Goal: Task Accomplishment & Management: Use online tool/utility

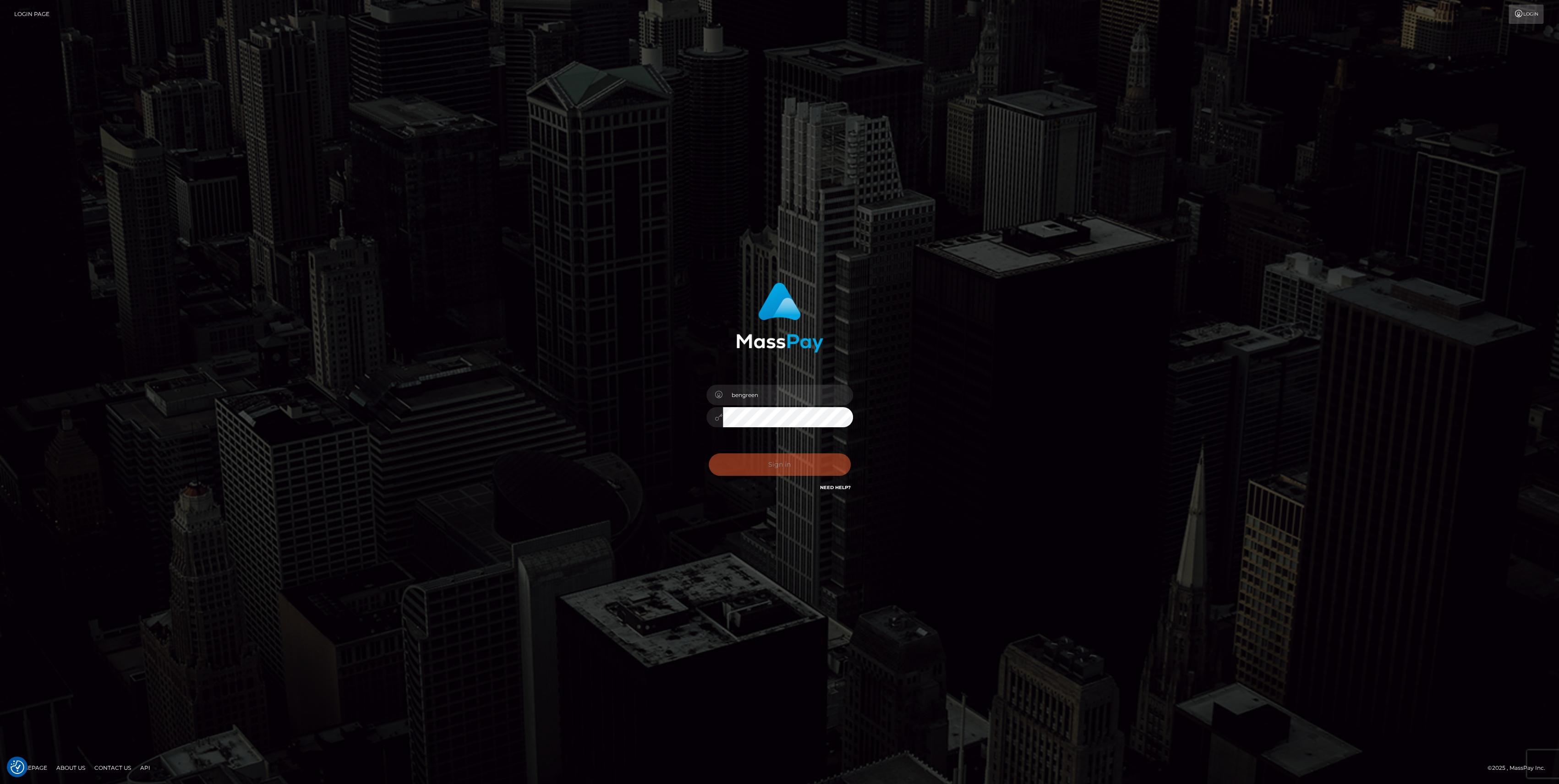
click at [840, 462] on div "0cAFcWeA4TJjxzMf9PJv19cPrNof6cXNBBG42LlBCJQCqnKdvOyRqSEaOyfxyugAE9_IzdBHlCwS4zC…" at bounding box center [780, 468] width 160 height 41
type input "bengreen"
click at [781, 480] on div "0cAFcWeA6-ia0VnnL856zn8ycyXcExSUAqMHqrpnS_W35Hoc5mYYe-41S5TNZDgaYg_lzXvw3iNJL2f…" at bounding box center [780, 468] width 160 height 41
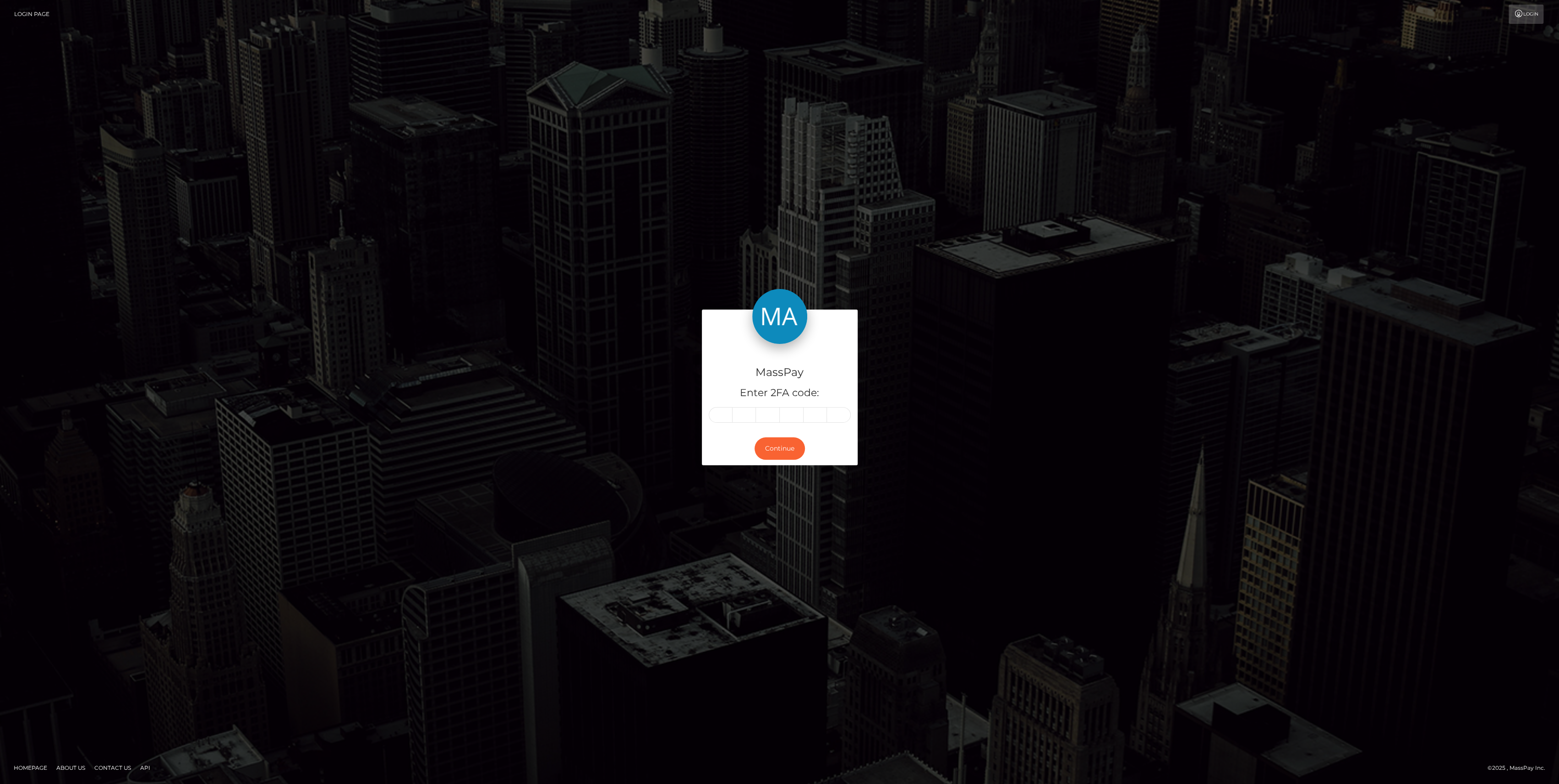
type input "9"
type input "2"
type input "8"
type input "5"
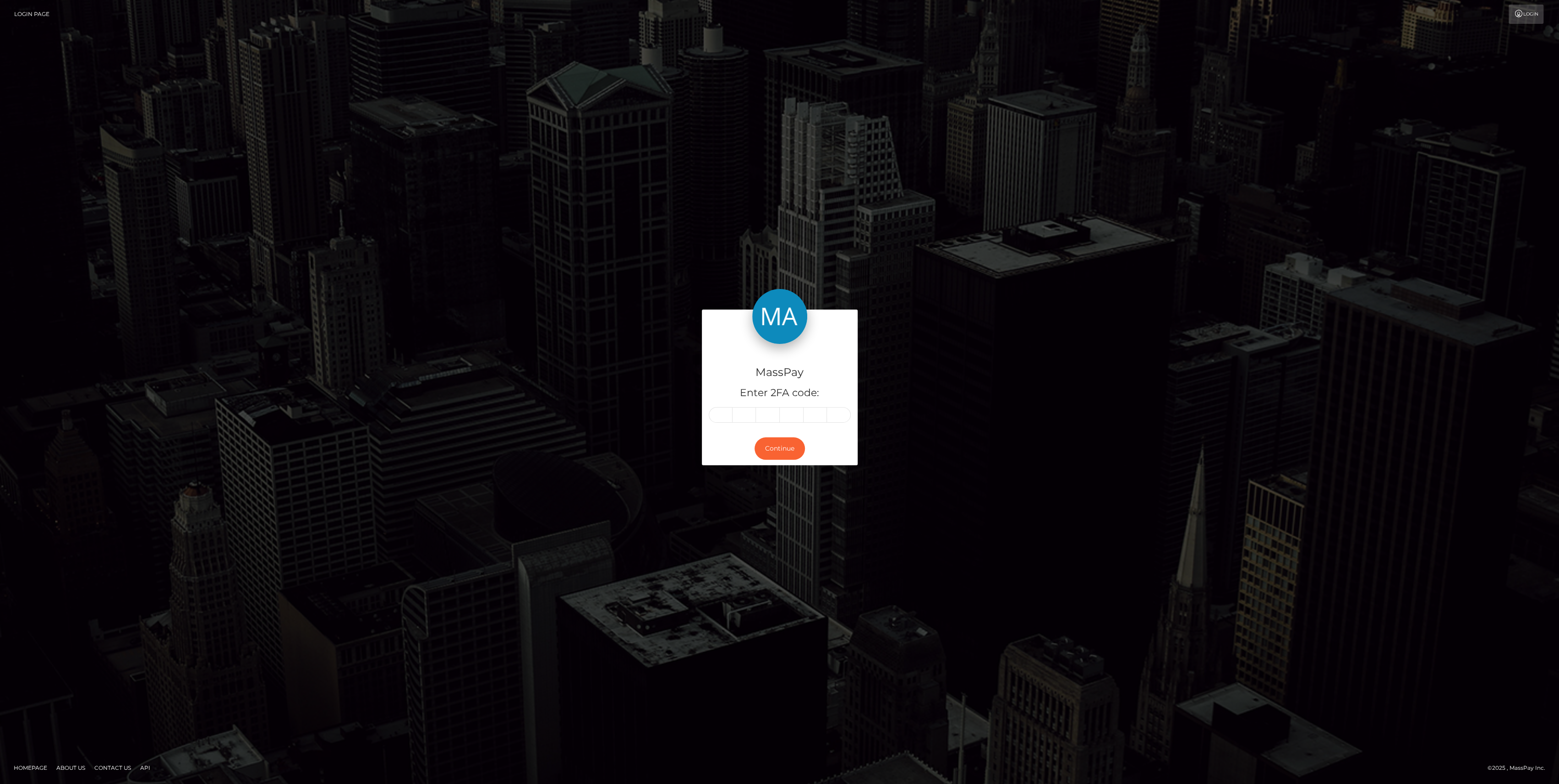
type input "5"
click at [793, 456] on button "Continue" at bounding box center [780, 448] width 50 height 22
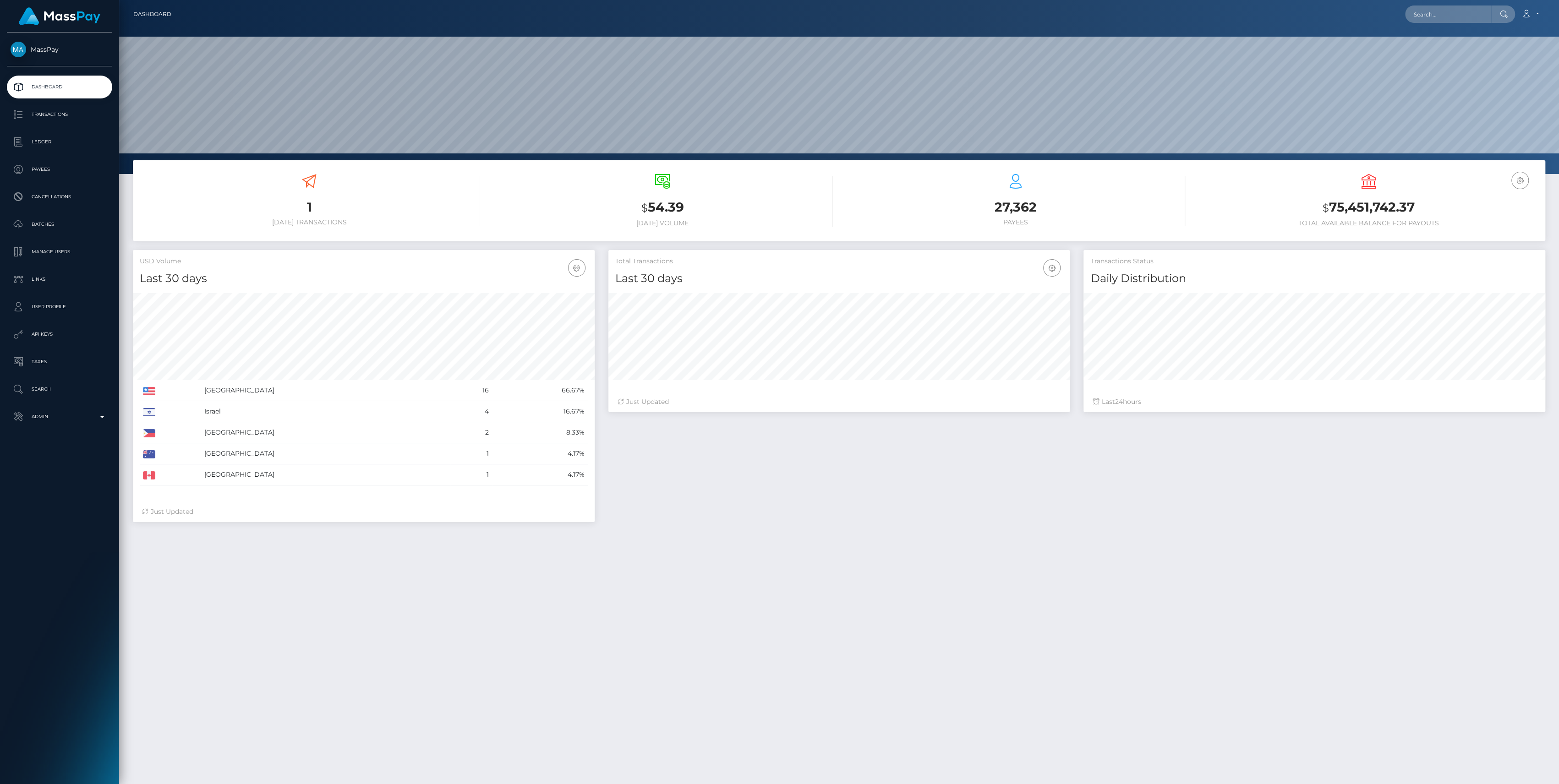
scroll to position [174, 1439]
click at [56, 412] on p "Admin" at bounding box center [59, 416] width 98 height 14
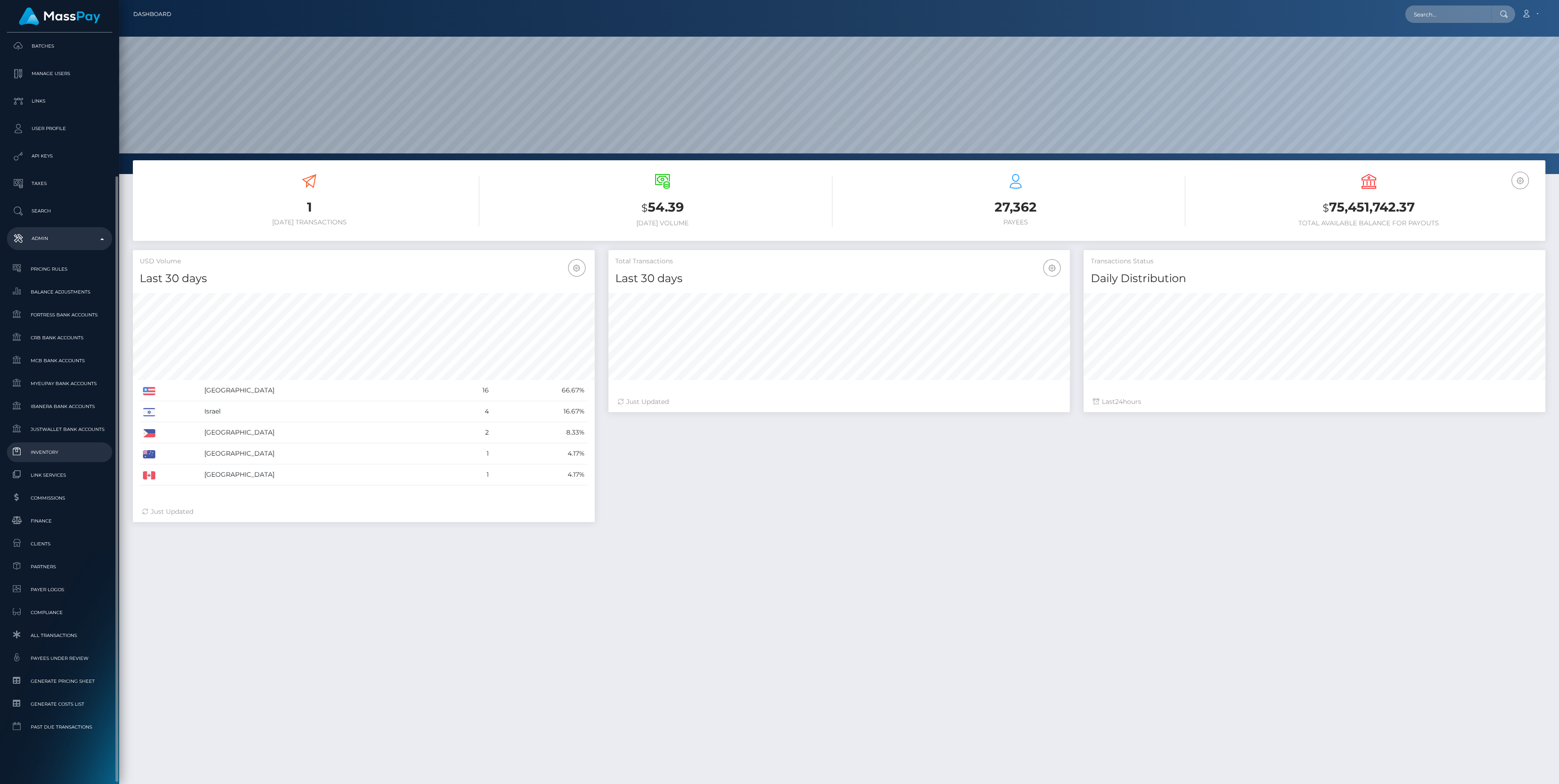
click at [48, 447] on span "Inventory" at bounding box center [59, 452] width 98 height 10
click at [39, 456] on span "Inventory" at bounding box center [59, 452] width 98 height 10
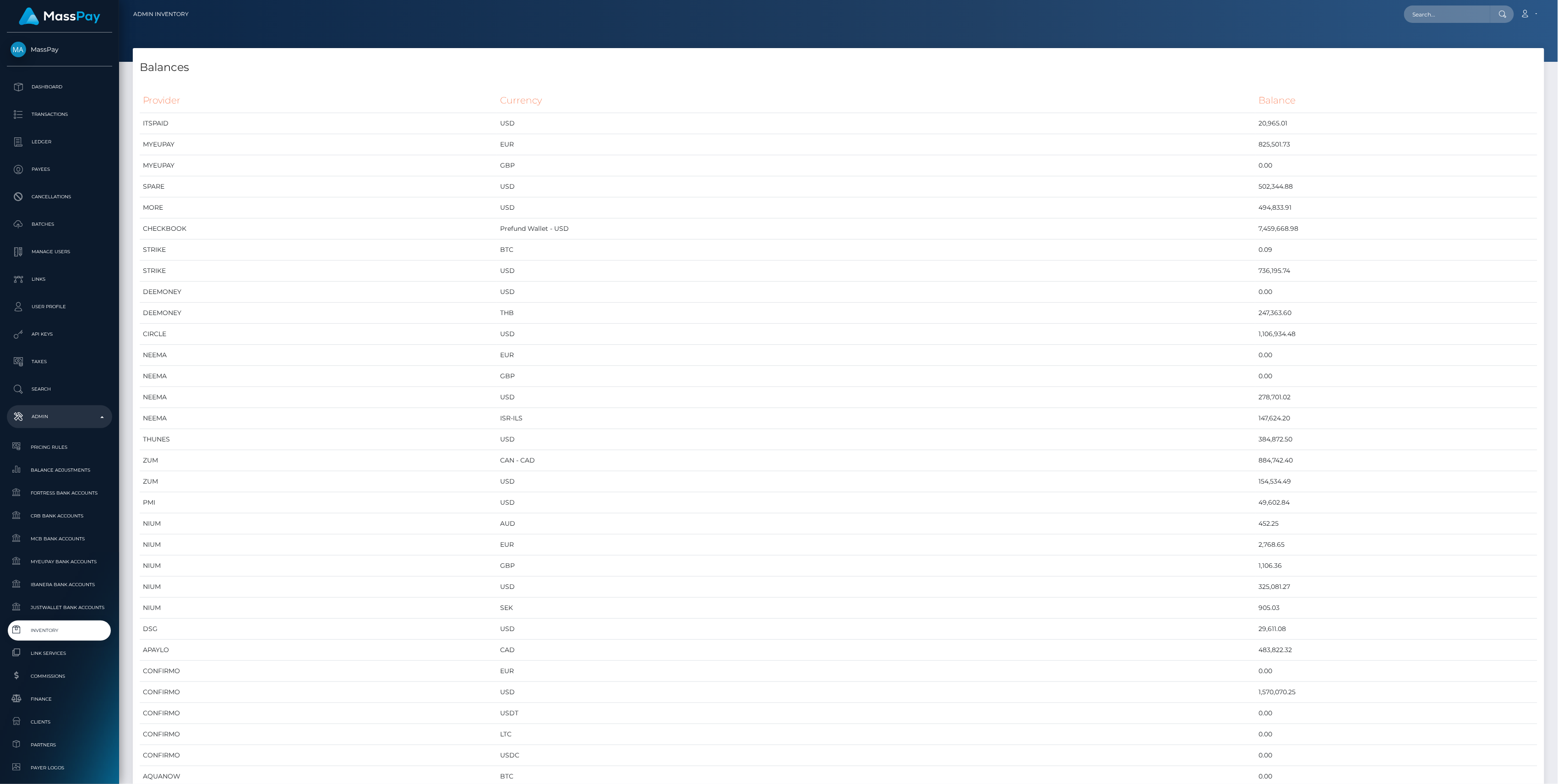
scroll to position [4371, 1412]
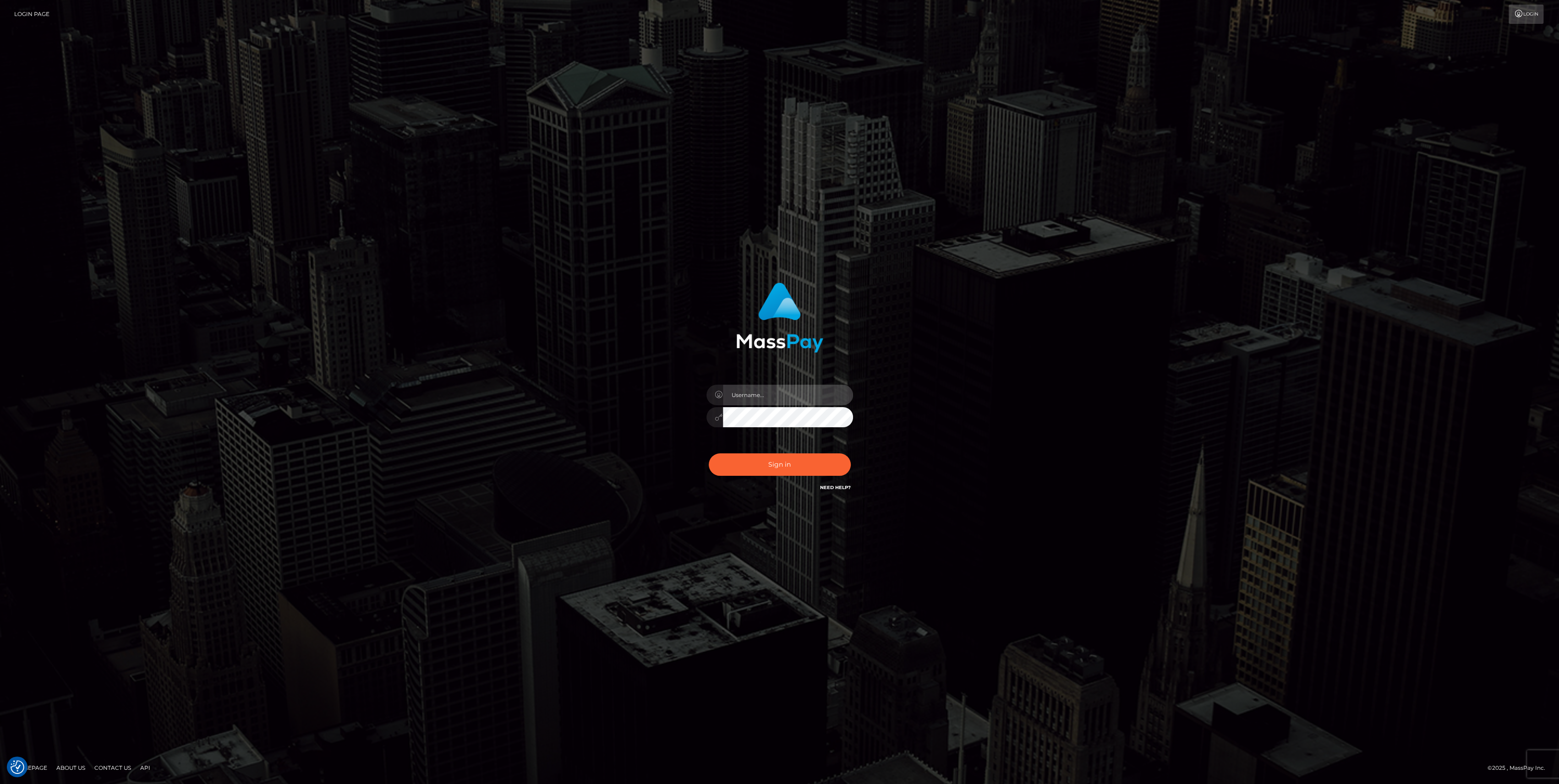
type input "bengreen"
click at [749, 454] on button "Sign in" at bounding box center [780, 464] width 142 height 22
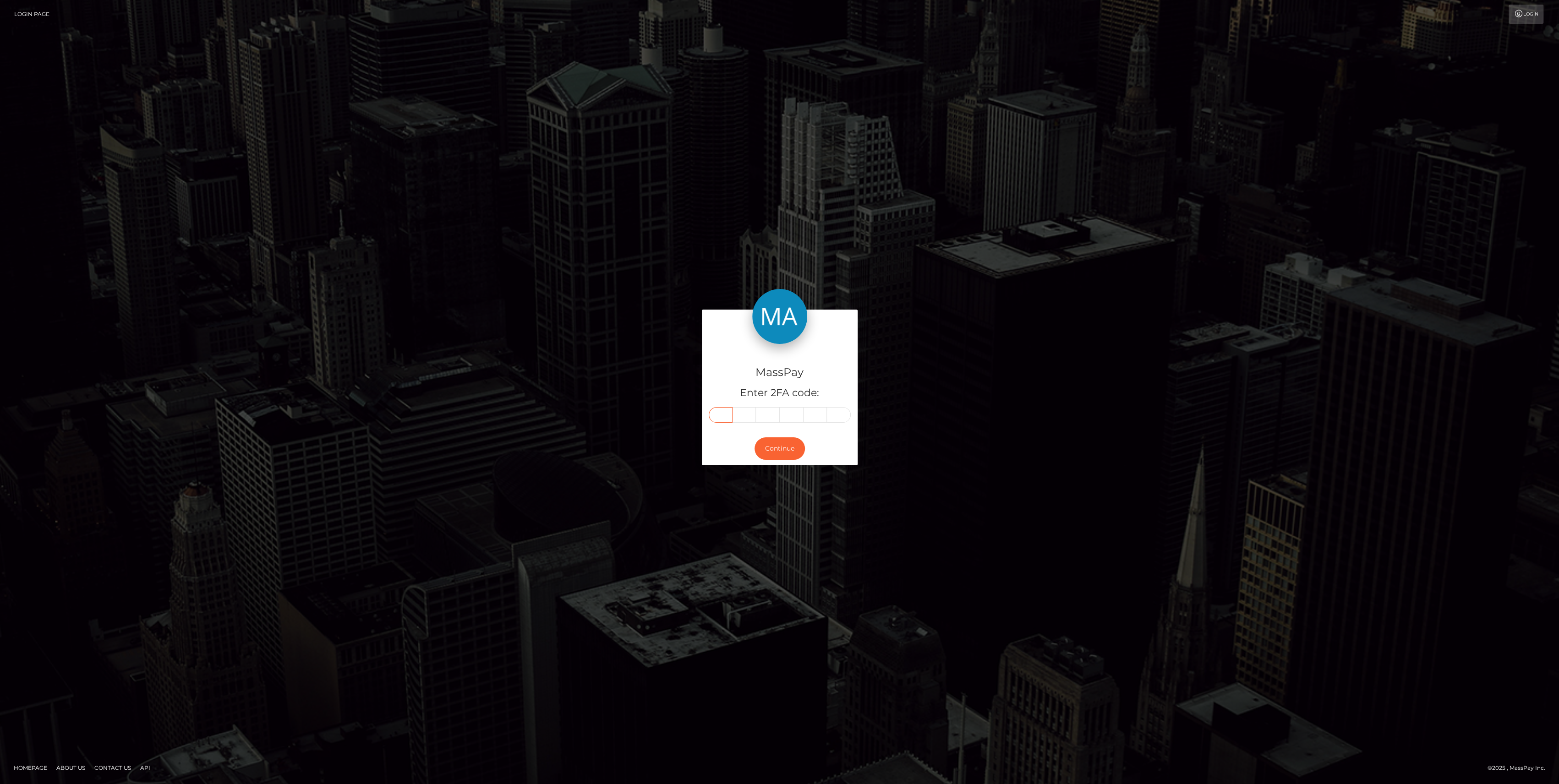
paste input "8"
type input "8"
type input "0"
type input "4"
type input "8"
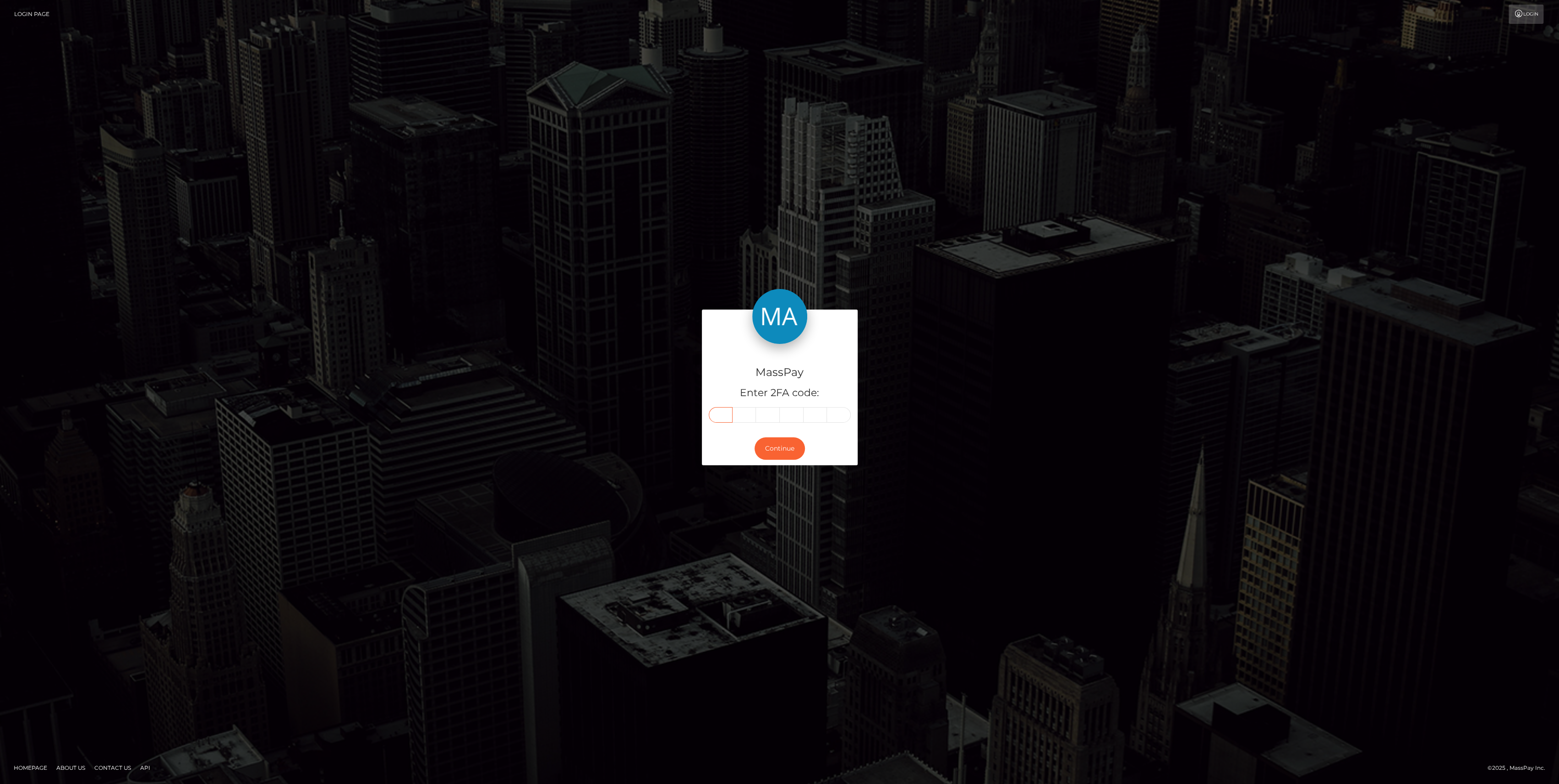
type input "9"
type input "7"
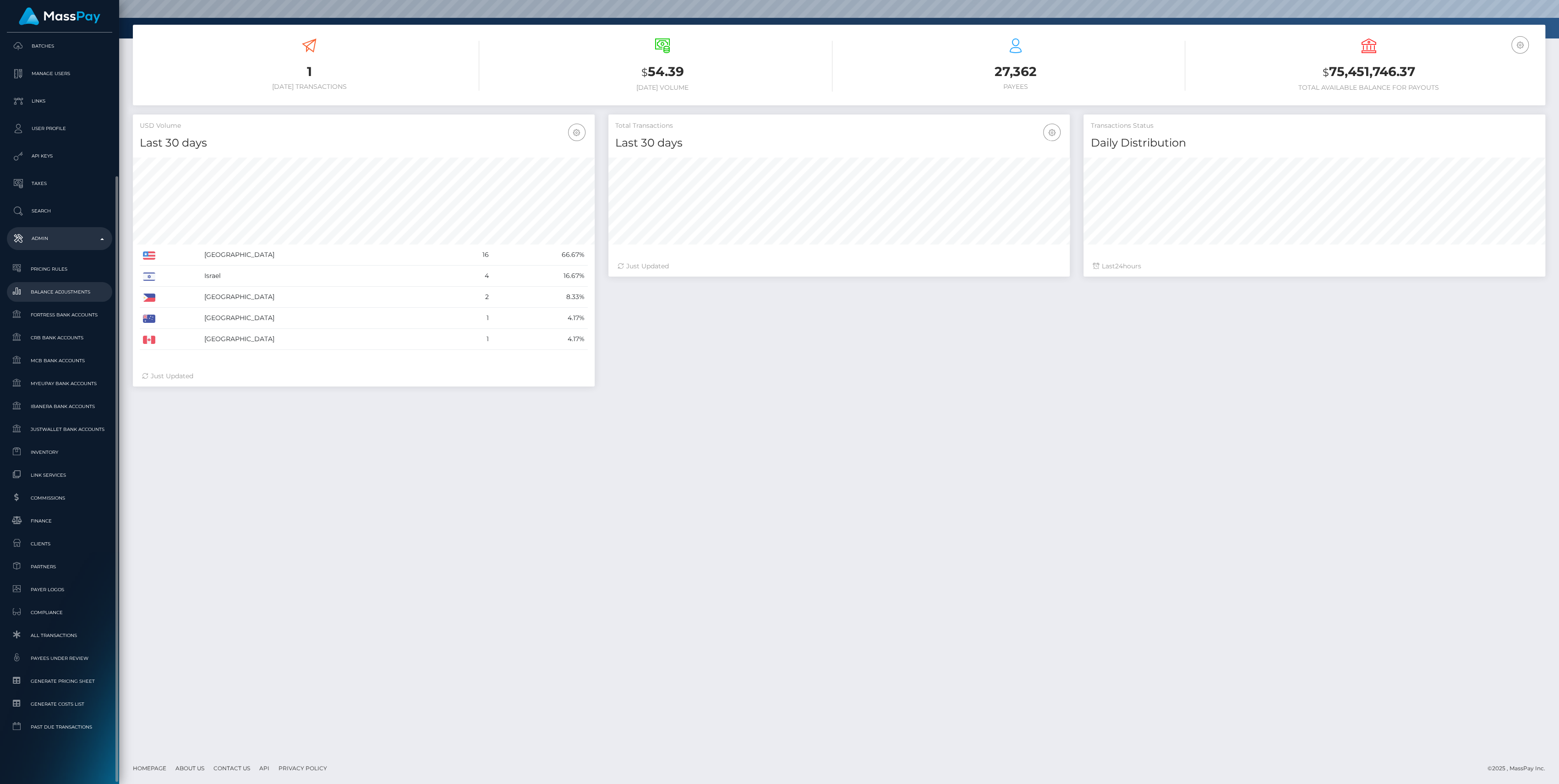
click at [67, 298] on link "Balance Adjustments" at bounding box center [59, 292] width 105 height 20
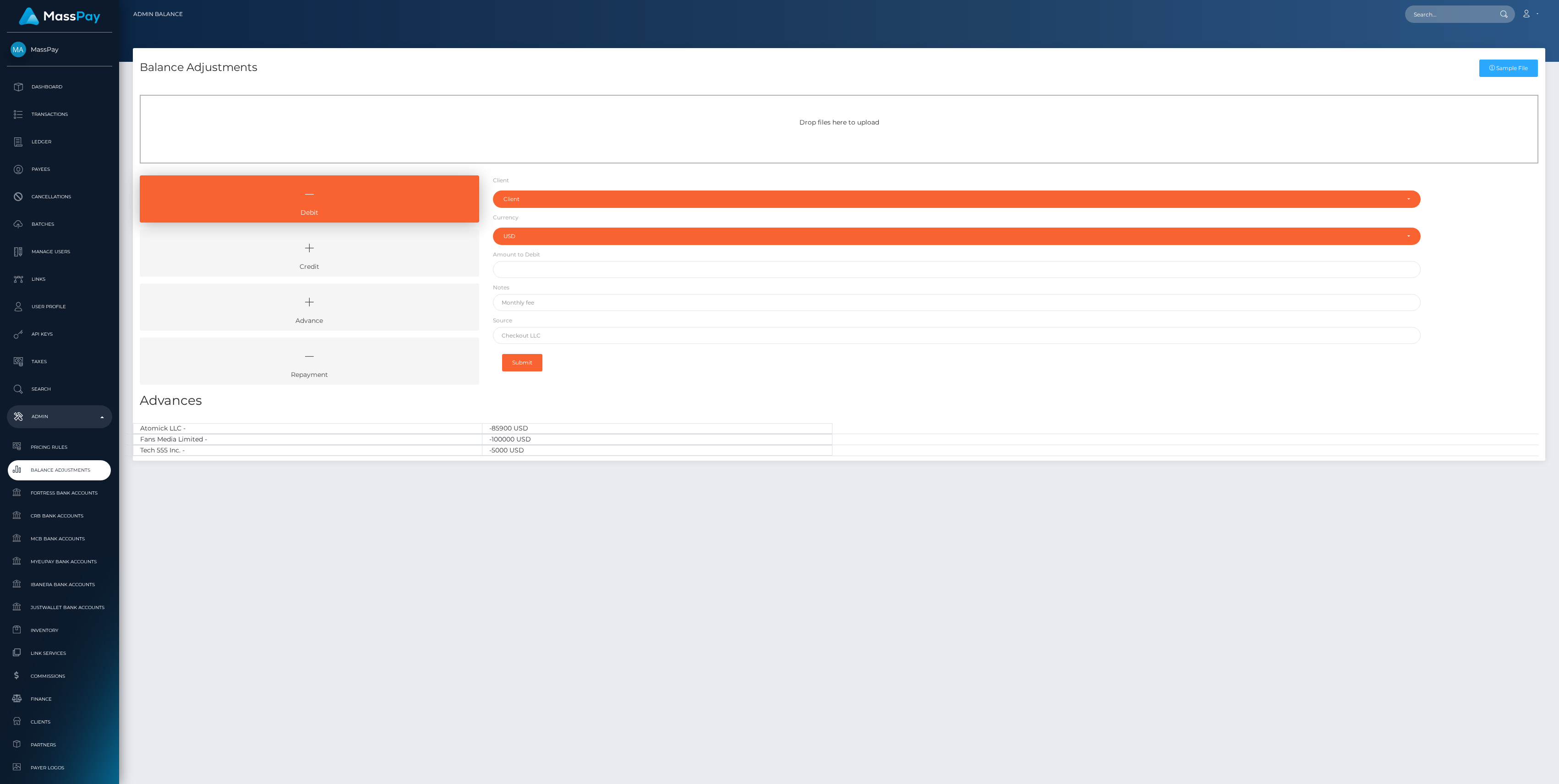
select select "USD"
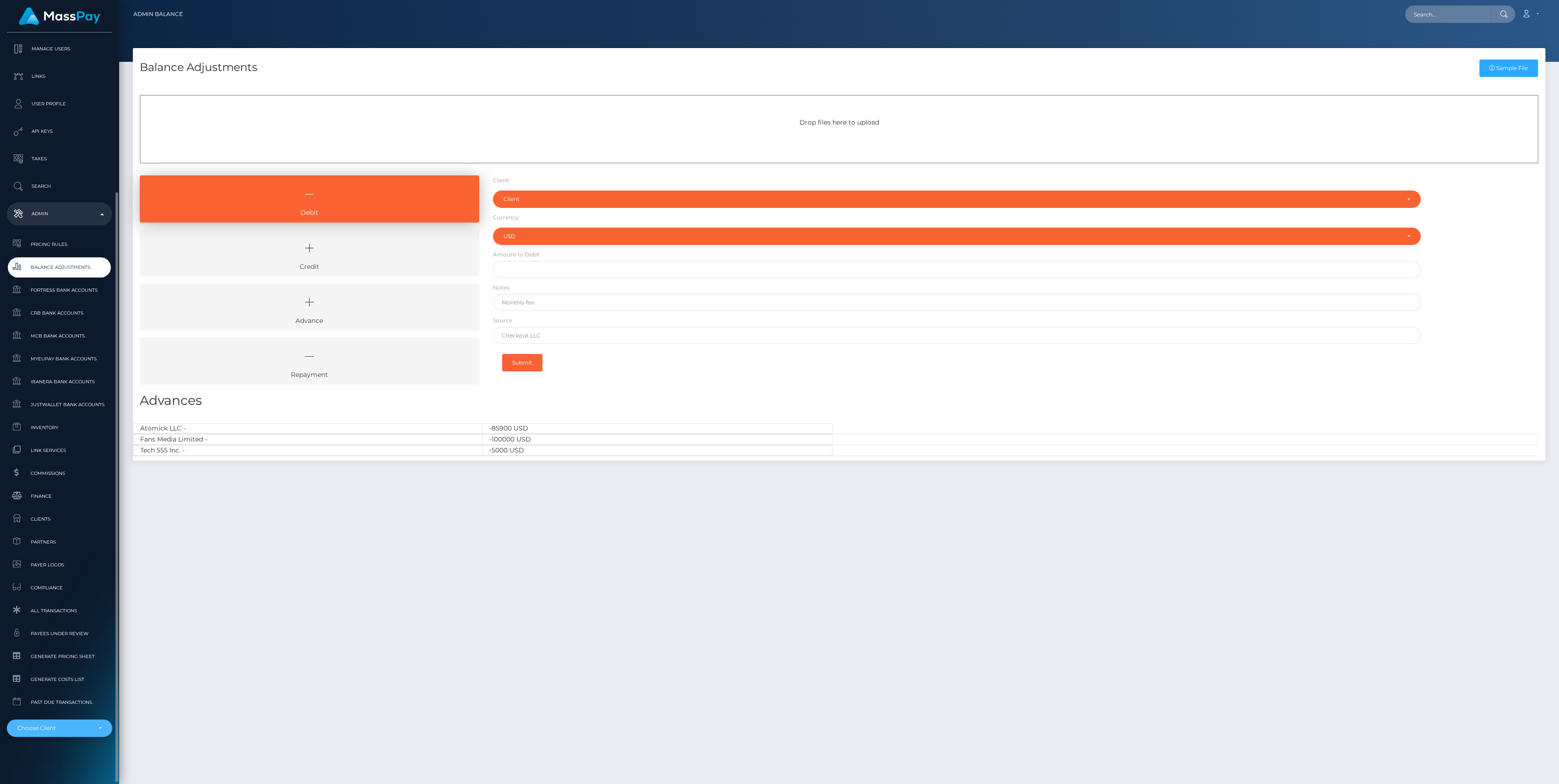
click at [54, 733] on div "Choose Client" at bounding box center [59, 728] width 105 height 18
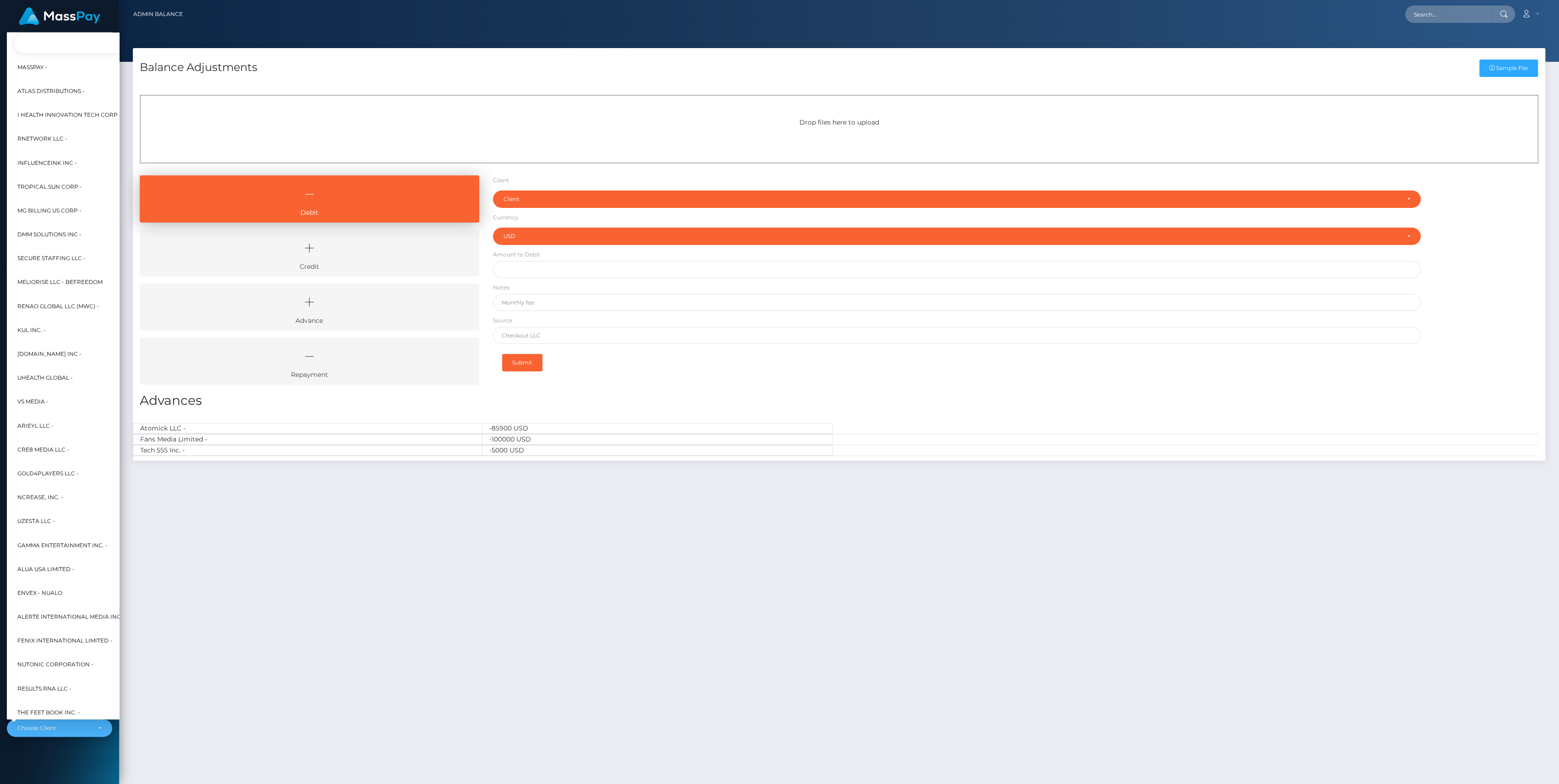
scroll to position [0, 10]
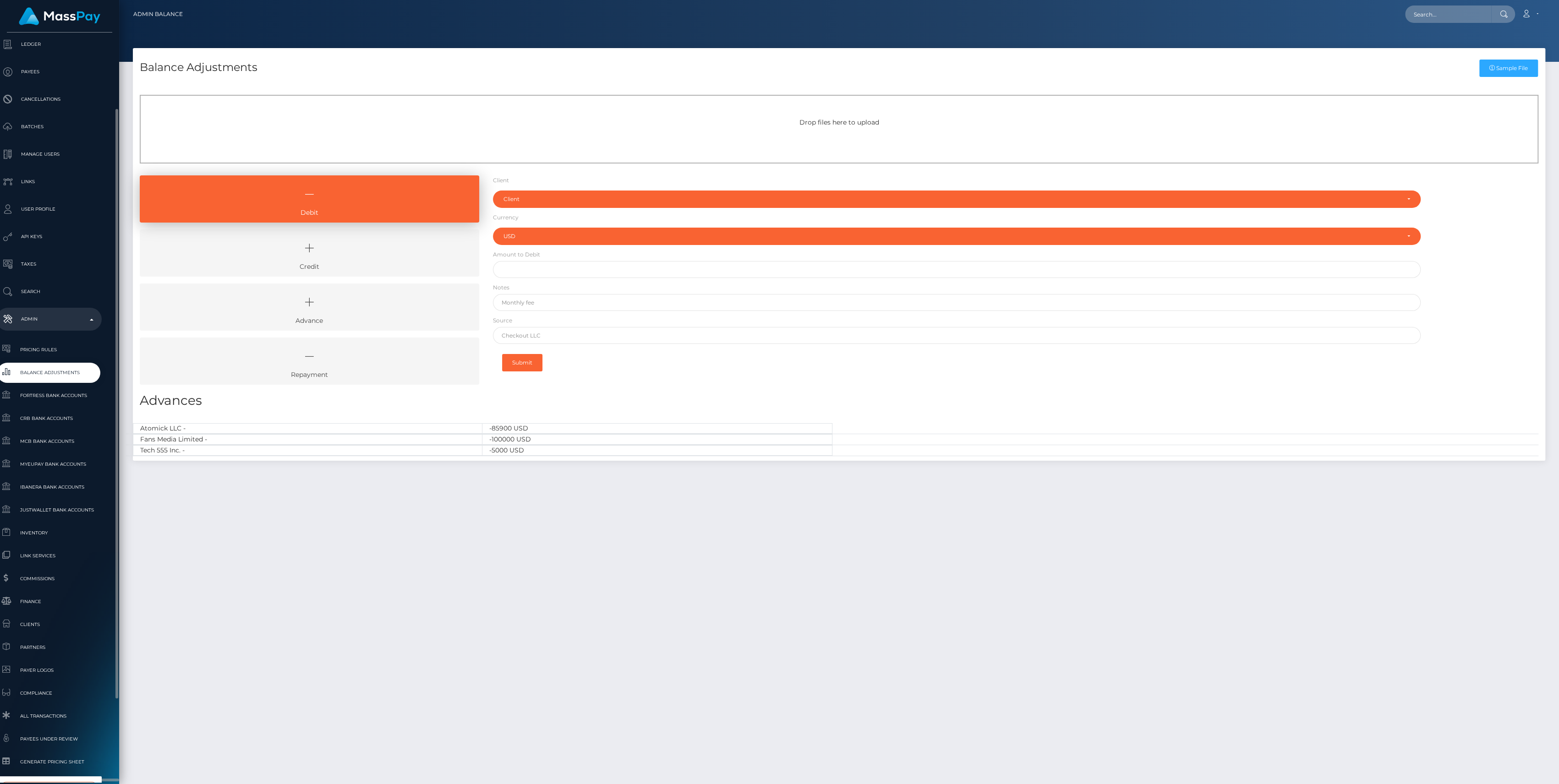
type input "whop"
select select "338"
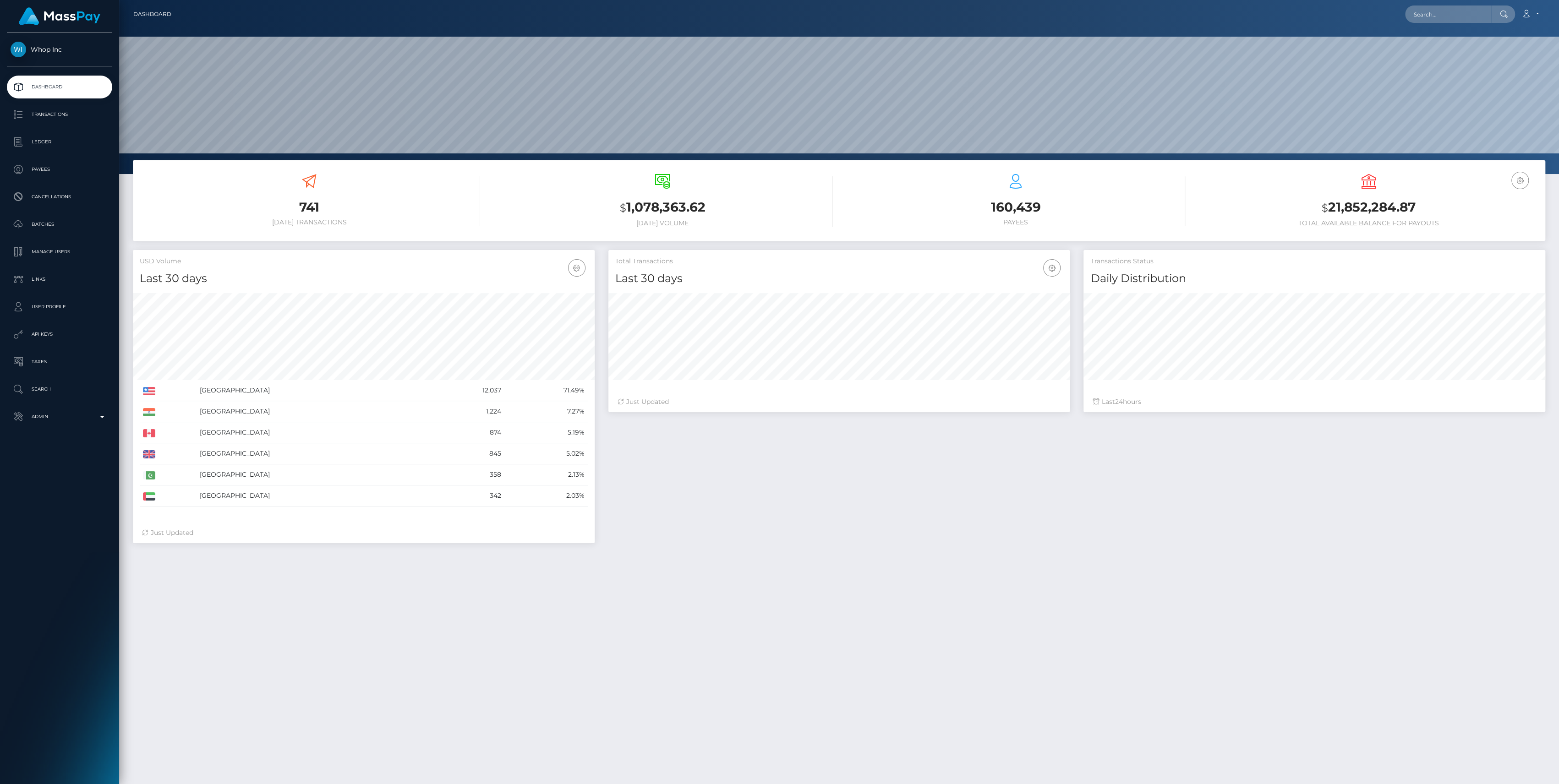
scroll to position [162, 462]
click at [63, 122] on link "Transactions" at bounding box center [59, 114] width 105 height 23
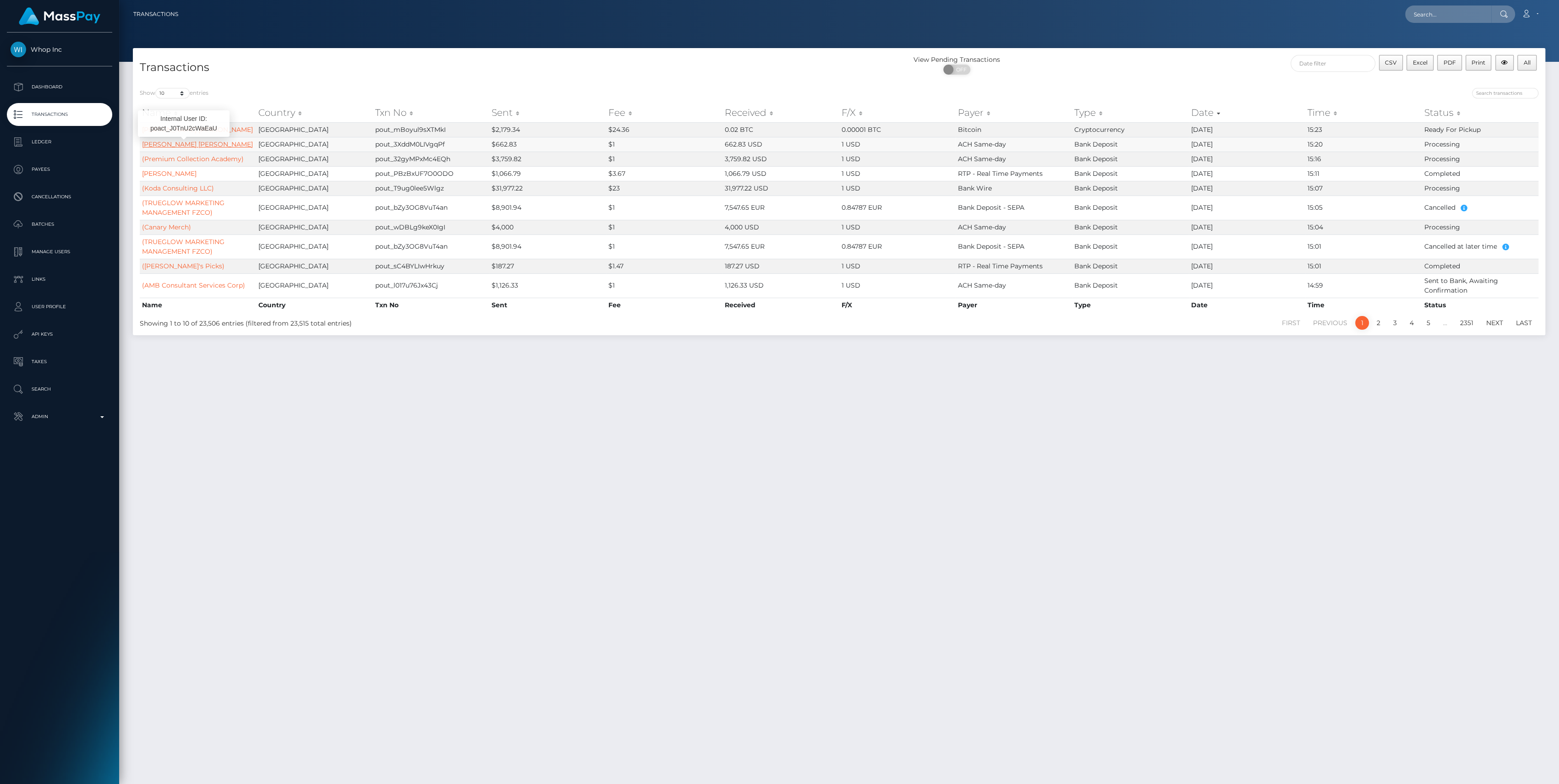
click at [183, 144] on link "[PERSON_NAME] [PERSON_NAME]" at bounding box center [197, 145] width 111 height 8
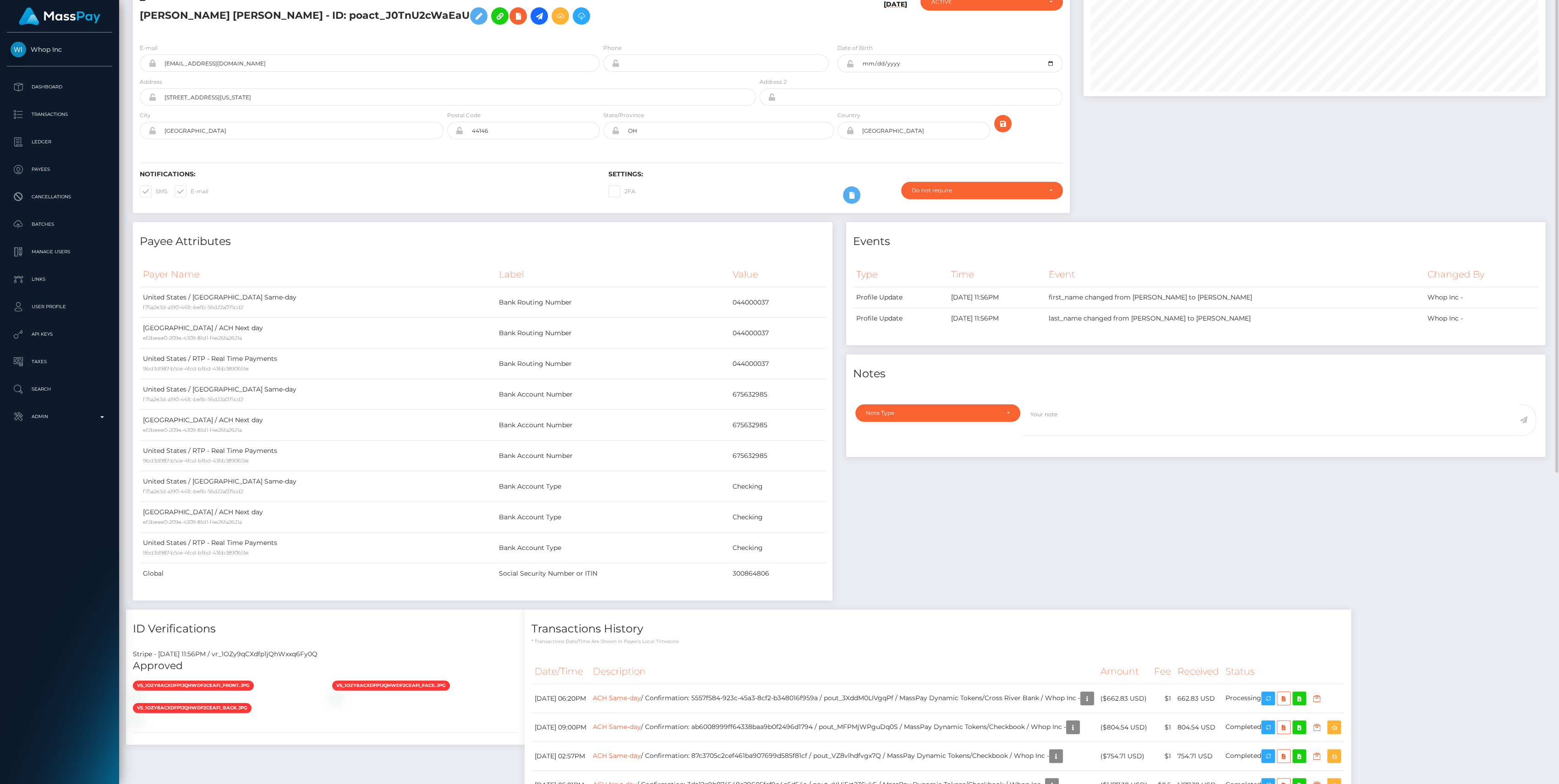
scroll to position [367, 0]
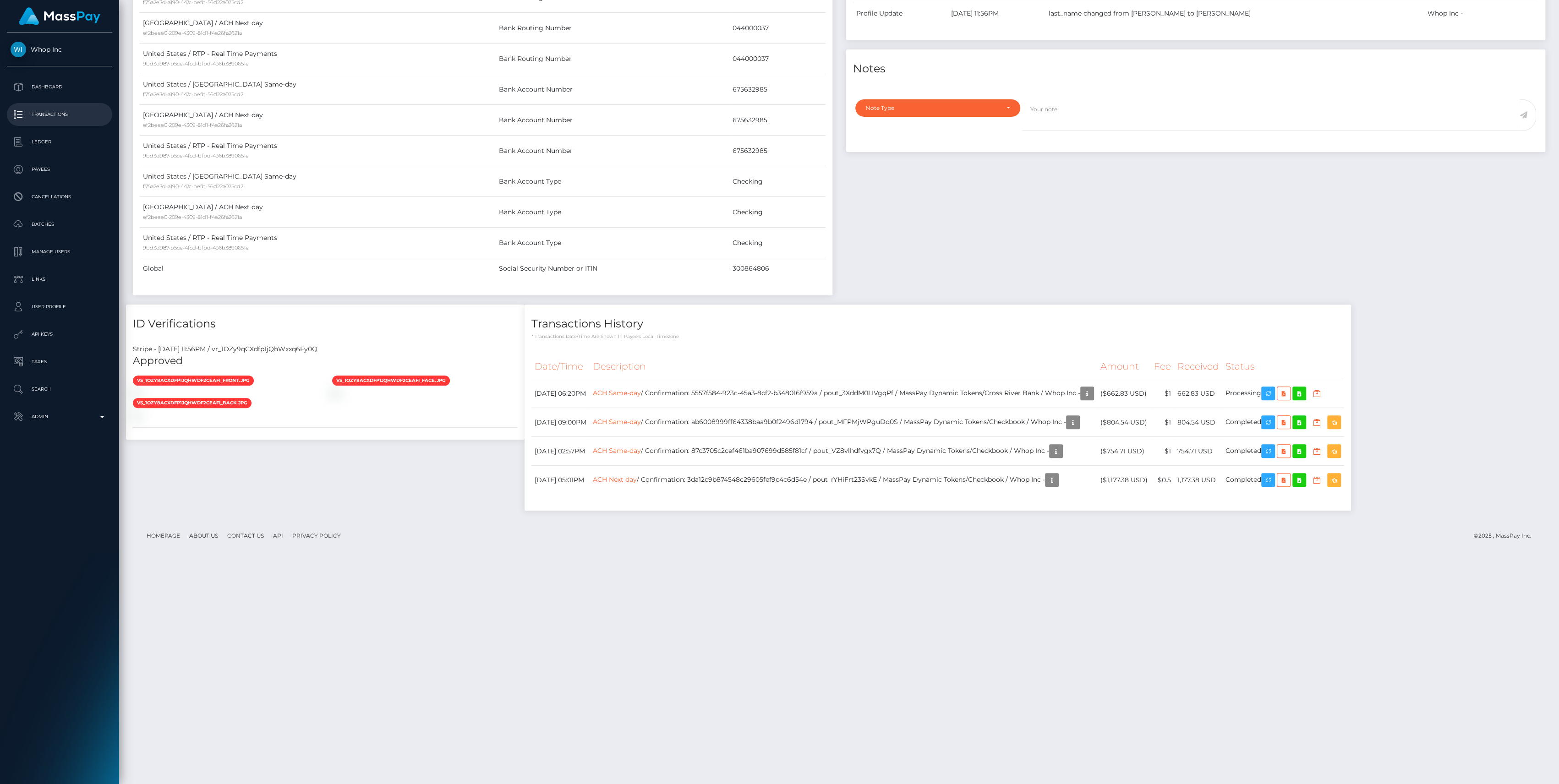
click at [62, 108] on p "Transactions" at bounding box center [59, 114] width 98 height 14
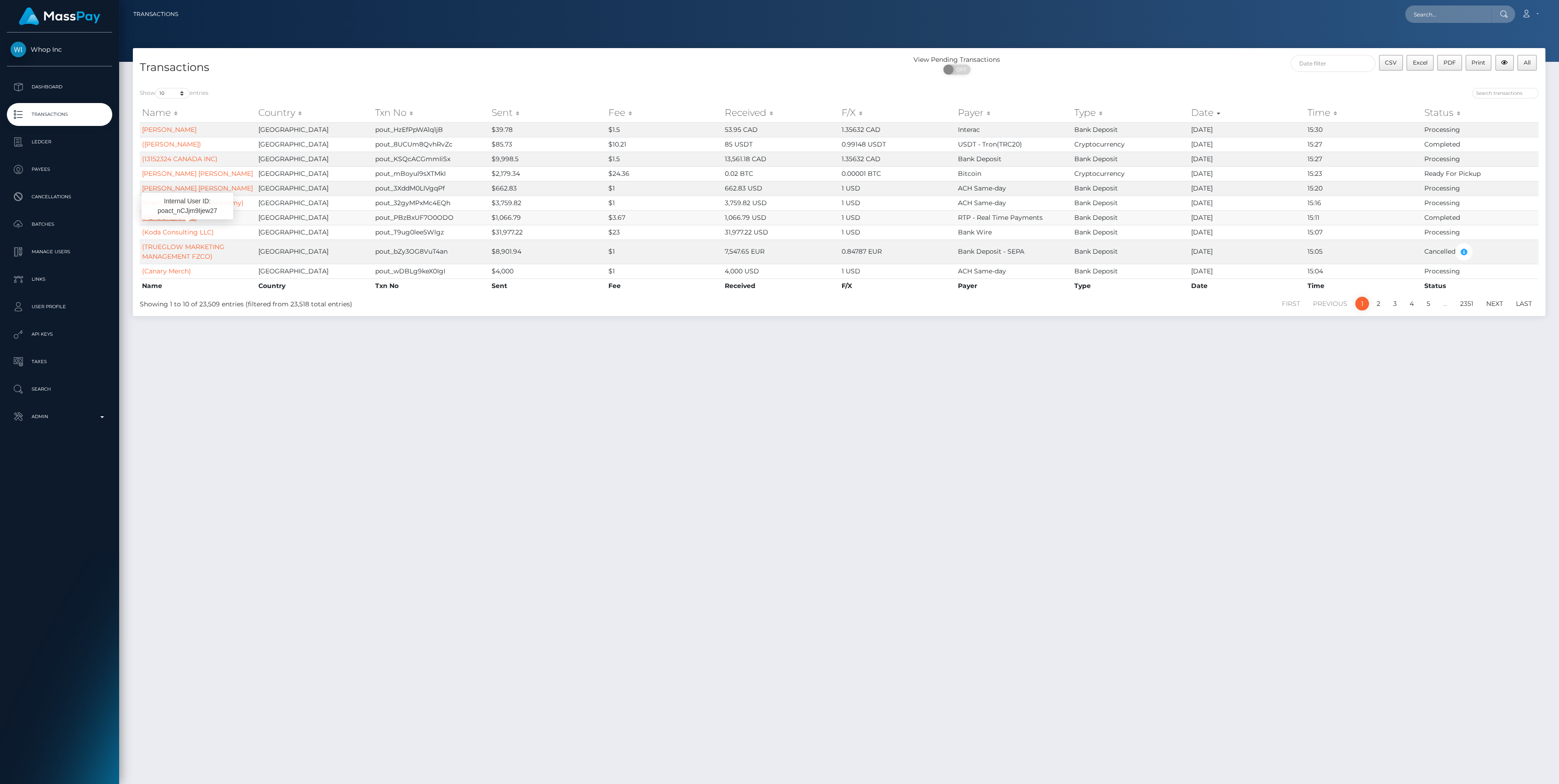
click at [197, 221] on link "KESEAN CORDELL RUSSELL" at bounding box center [169, 218] width 54 height 8
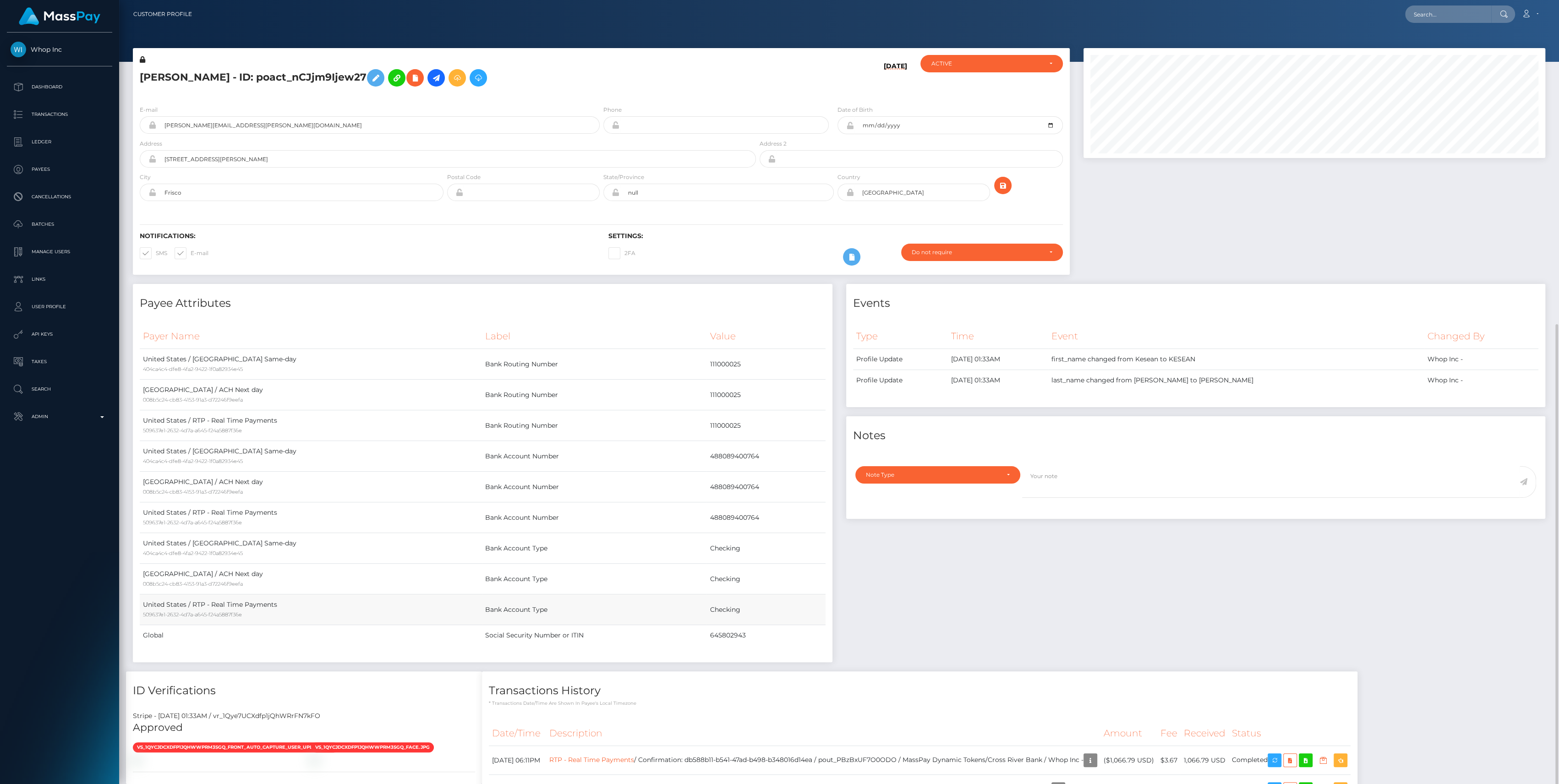
scroll to position [110, 462]
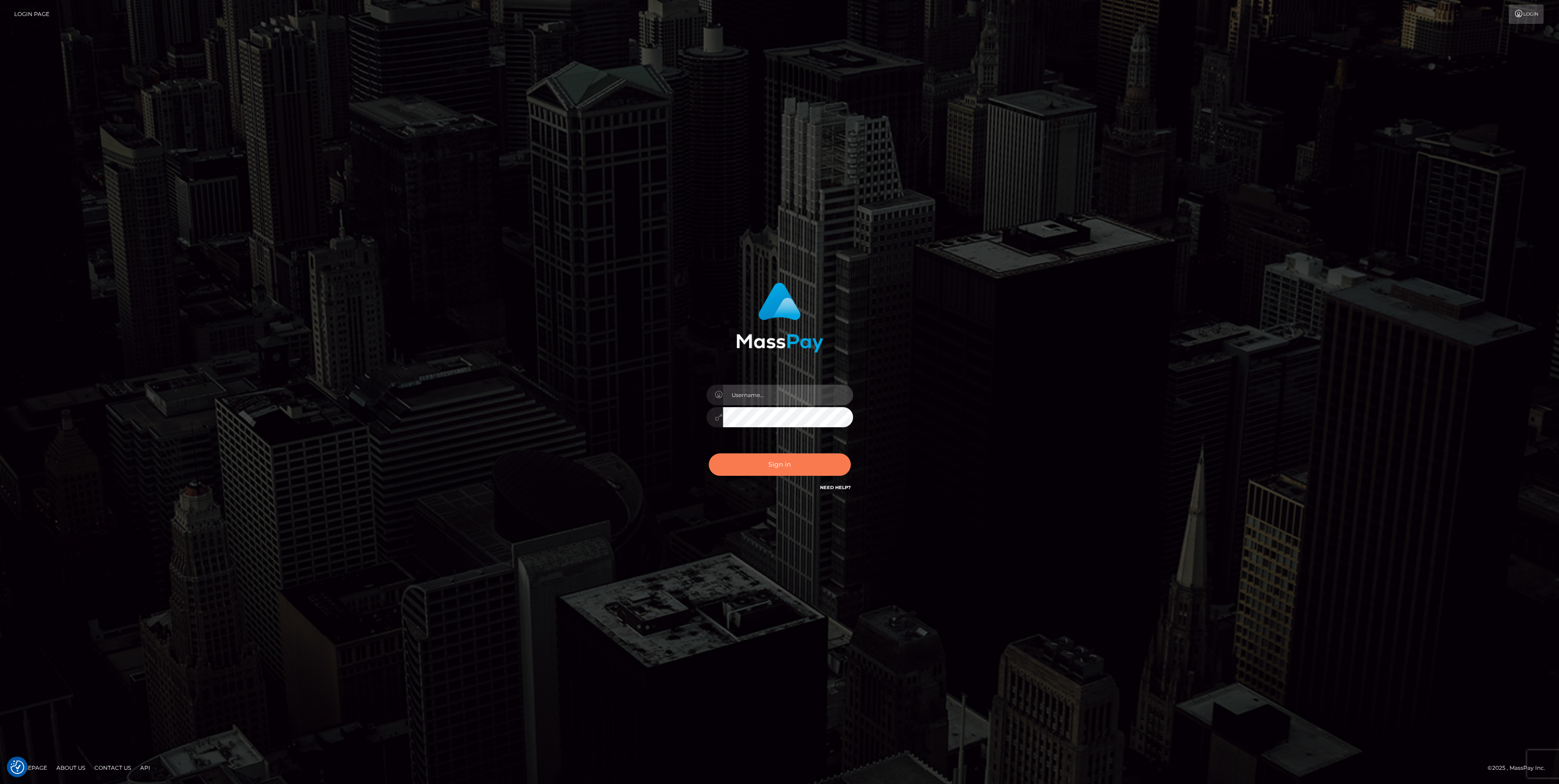
type input "bengreen"
click at [796, 463] on button "Sign in" at bounding box center [780, 464] width 142 height 22
type input "bengreen"
click at [787, 476] on div "Sign in Need Help?" at bounding box center [780, 468] width 160 height 41
click at [787, 474] on button "Sign in" at bounding box center [780, 464] width 142 height 22
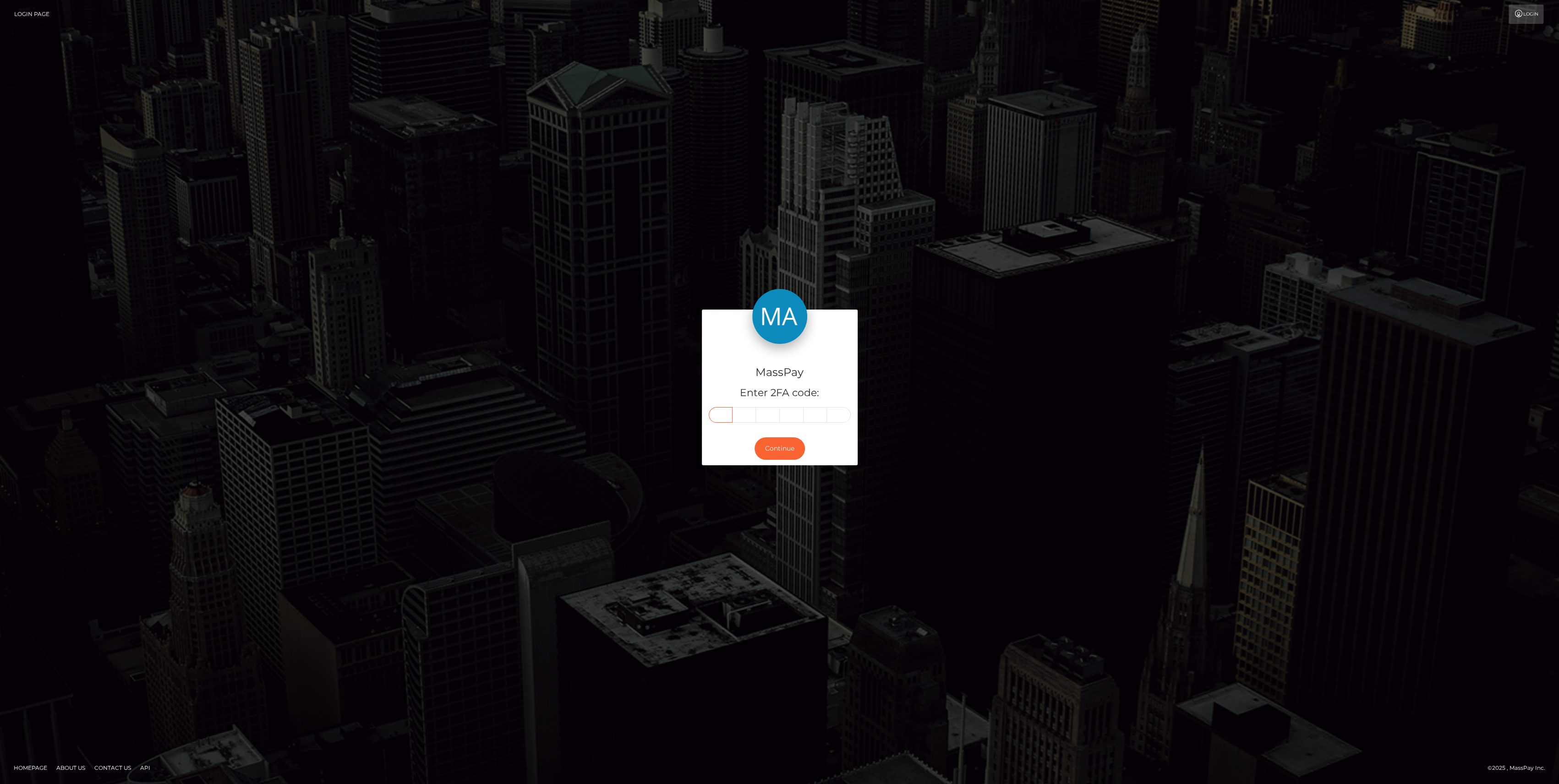
click at [719, 408] on input "text" at bounding box center [720, 415] width 24 height 16
click at [740, 412] on input "text" at bounding box center [744, 415] width 24 height 16
click at [723, 416] on input "text" at bounding box center [720, 415] width 24 height 16
type input "1"
type input "5"
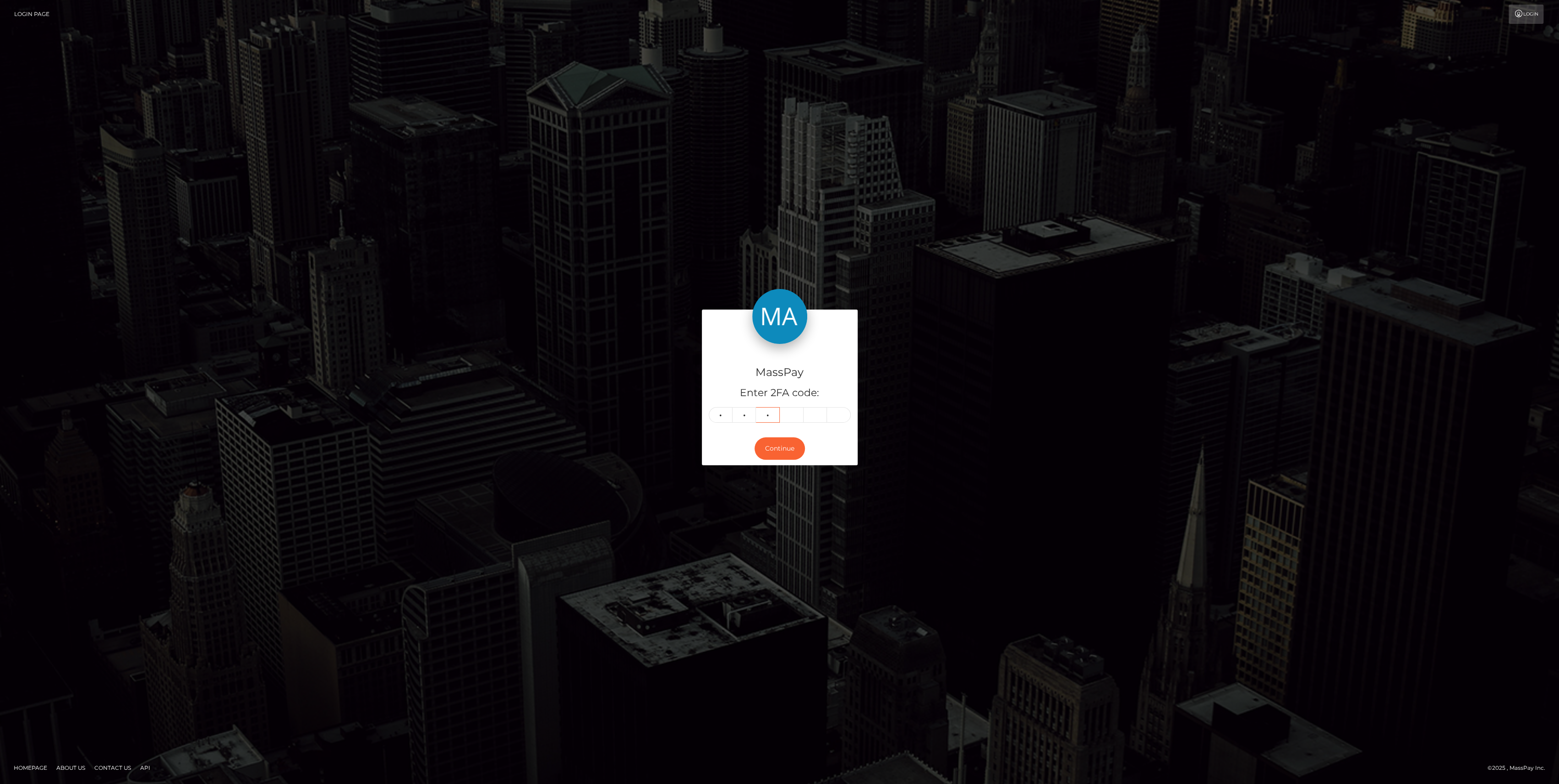
type input "6"
type input "4"
type input "0"
type input "3"
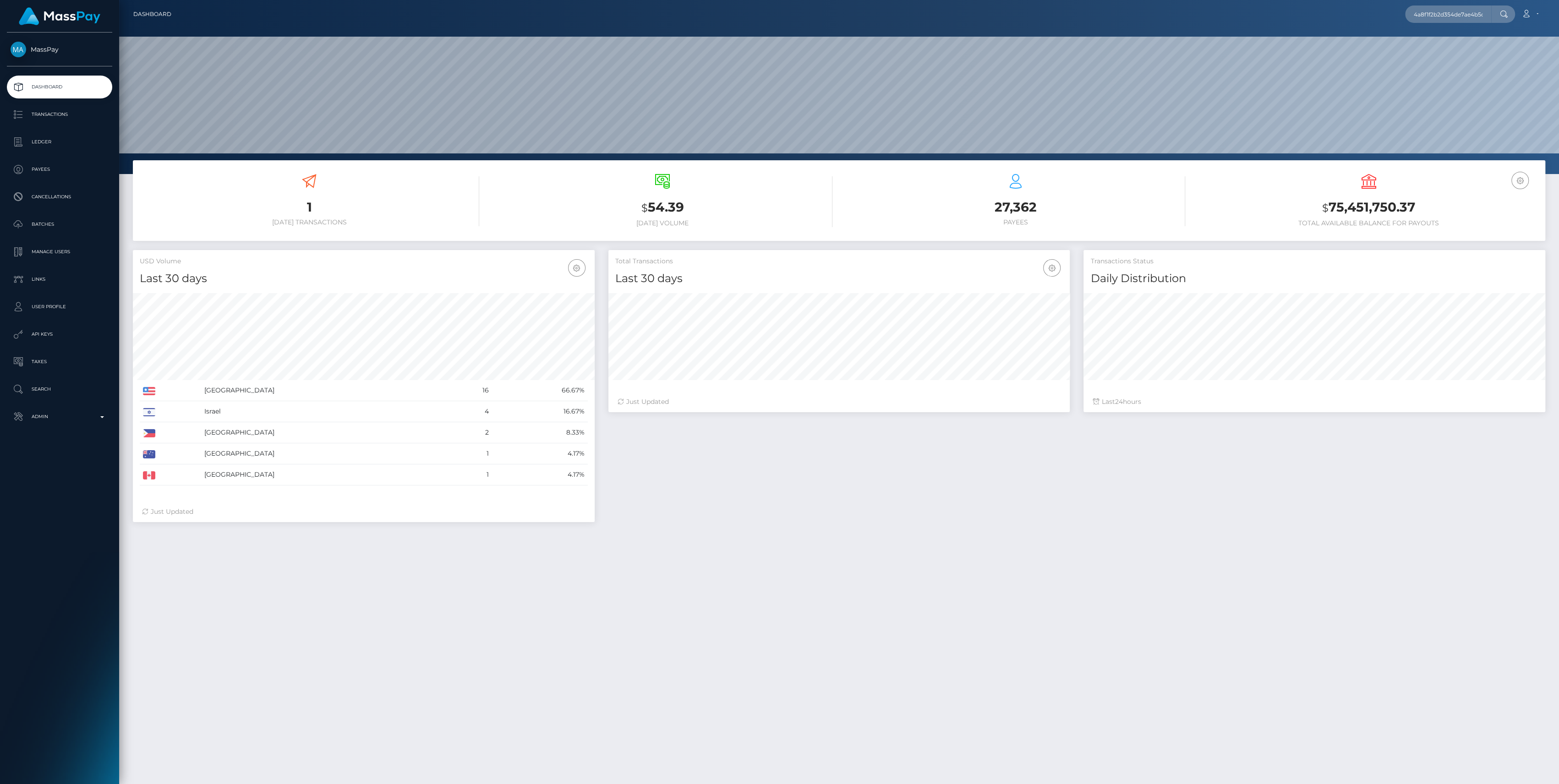
scroll to position [162, 462]
click at [1476, 14] on input "4a8f1f2b2d354de7ae4b5d47d025b8e5" at bounding box center [1448, 14] width 86 height 18
type input "4a8f1f2b2d354de7ae4b5d47d025b8e5"
click at [1437, 46] on link "‍️TIKTOK WIZ-MONEY PRINTER (Whop Inc - )" at bounding box center [1477, 47] width 144 height 17
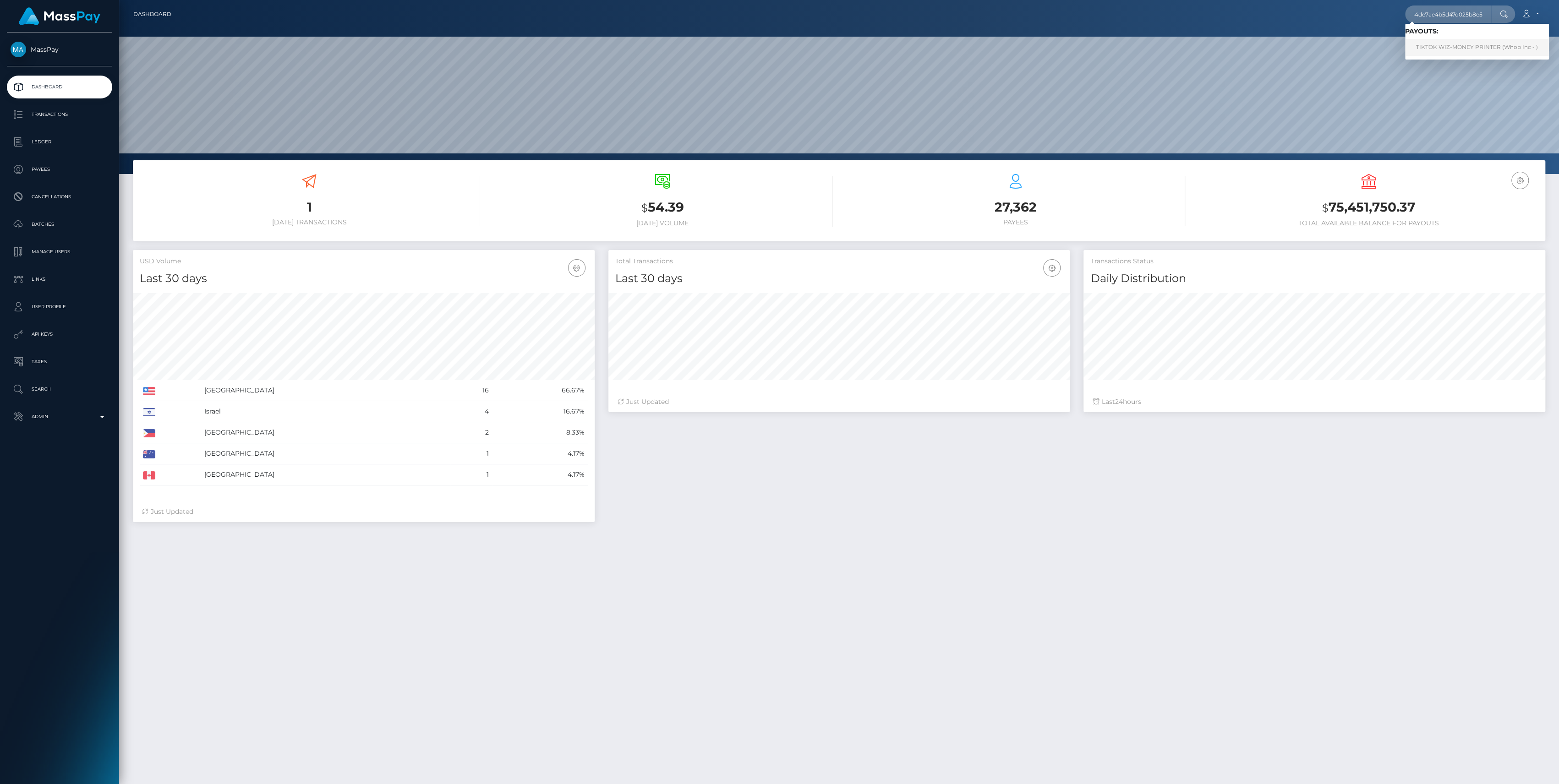
scroll to position [0, 0]
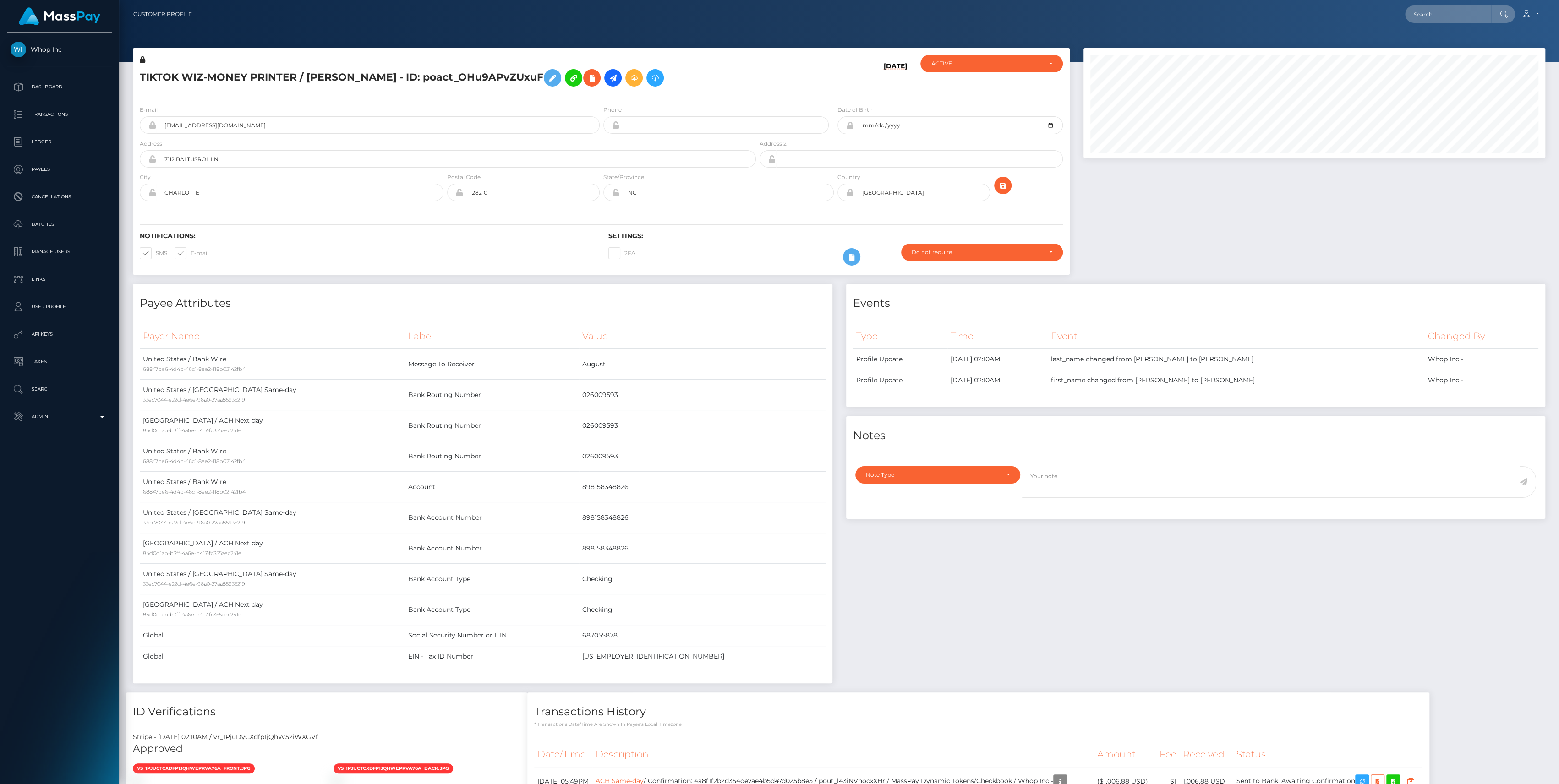
scroll to position [110, 462]
click at [1433, 7] on input "text" at bounding box center [1448, 14] width 86 height 18
paste input "efb1091658b544fab2efd117348b9336"
type input "efb1091658b544fab2efd117348b9336"
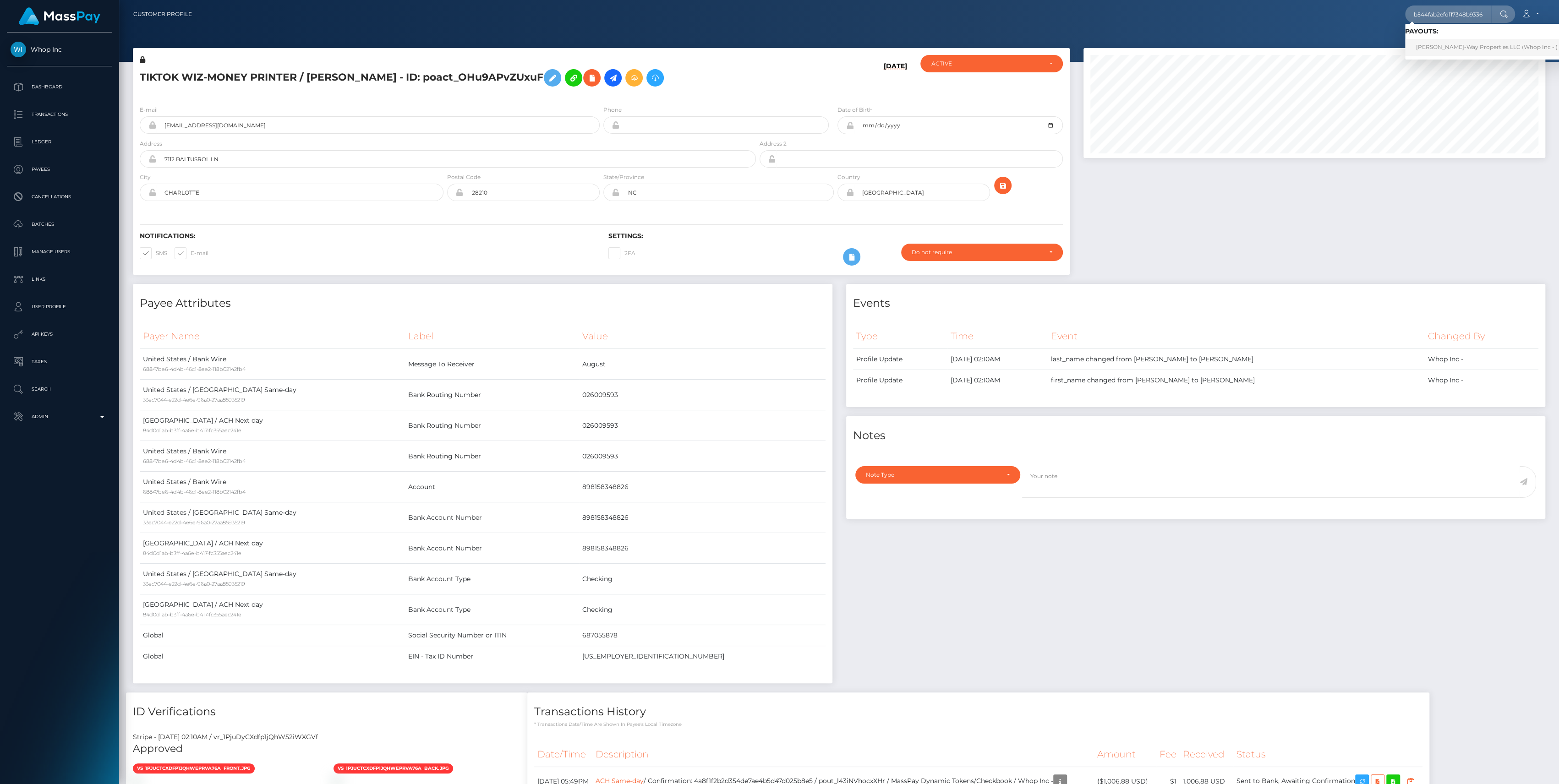
scroll to position [0, 0]
click at [1426, 50] on link "Wright-Way Properties LLC (Whop Inc - )" at bounding box center [1487, 47] width 163 height 17
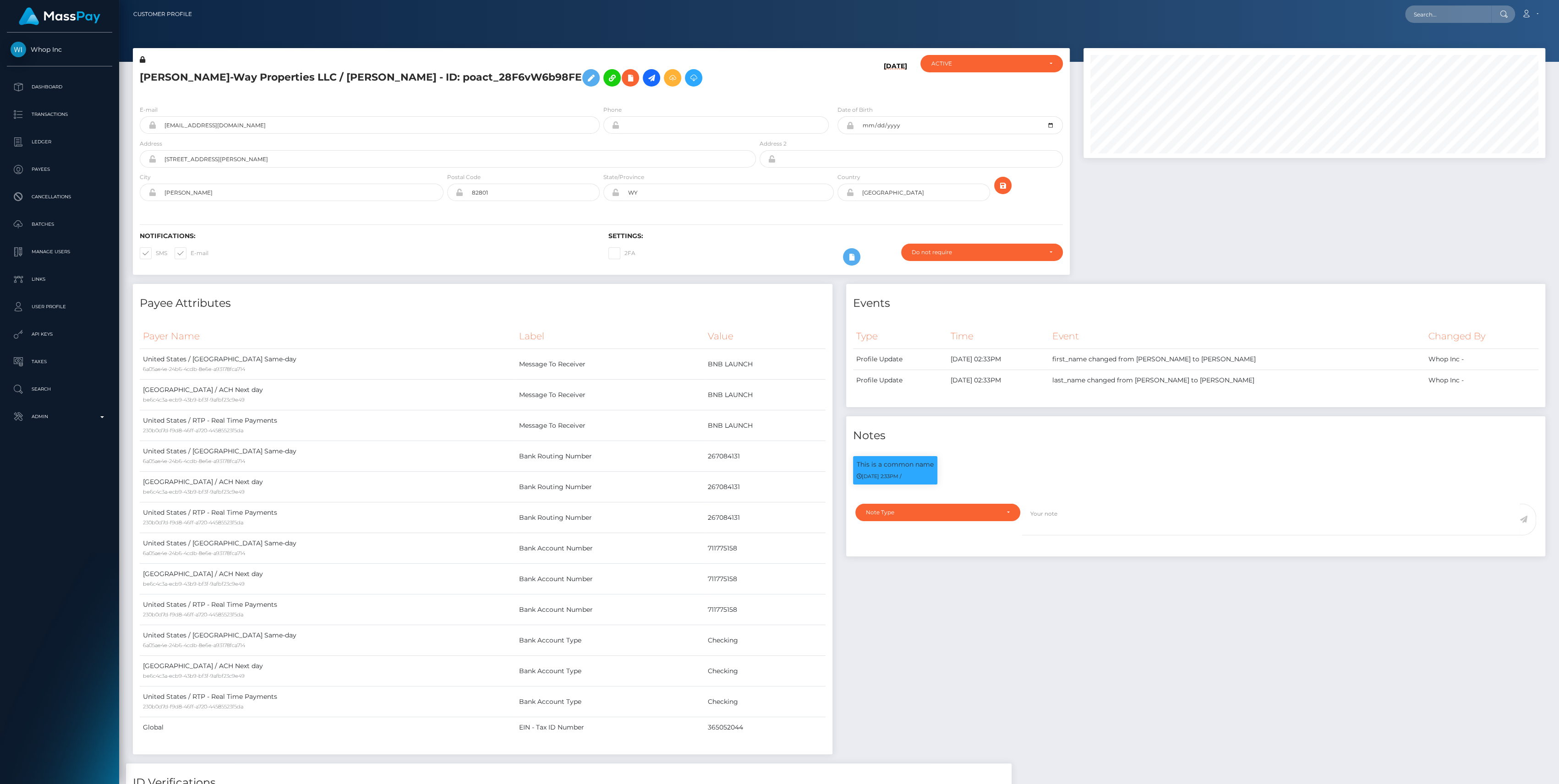
scroll to position [110, 462]
click at [1414, 18] on input "text" at bounding box center [1448, 14] width 86 height 18
paste input "fa334933c963436488ae93b15b16e4fb"
type input "fa334933c963436488ae93b15b16e4fb"
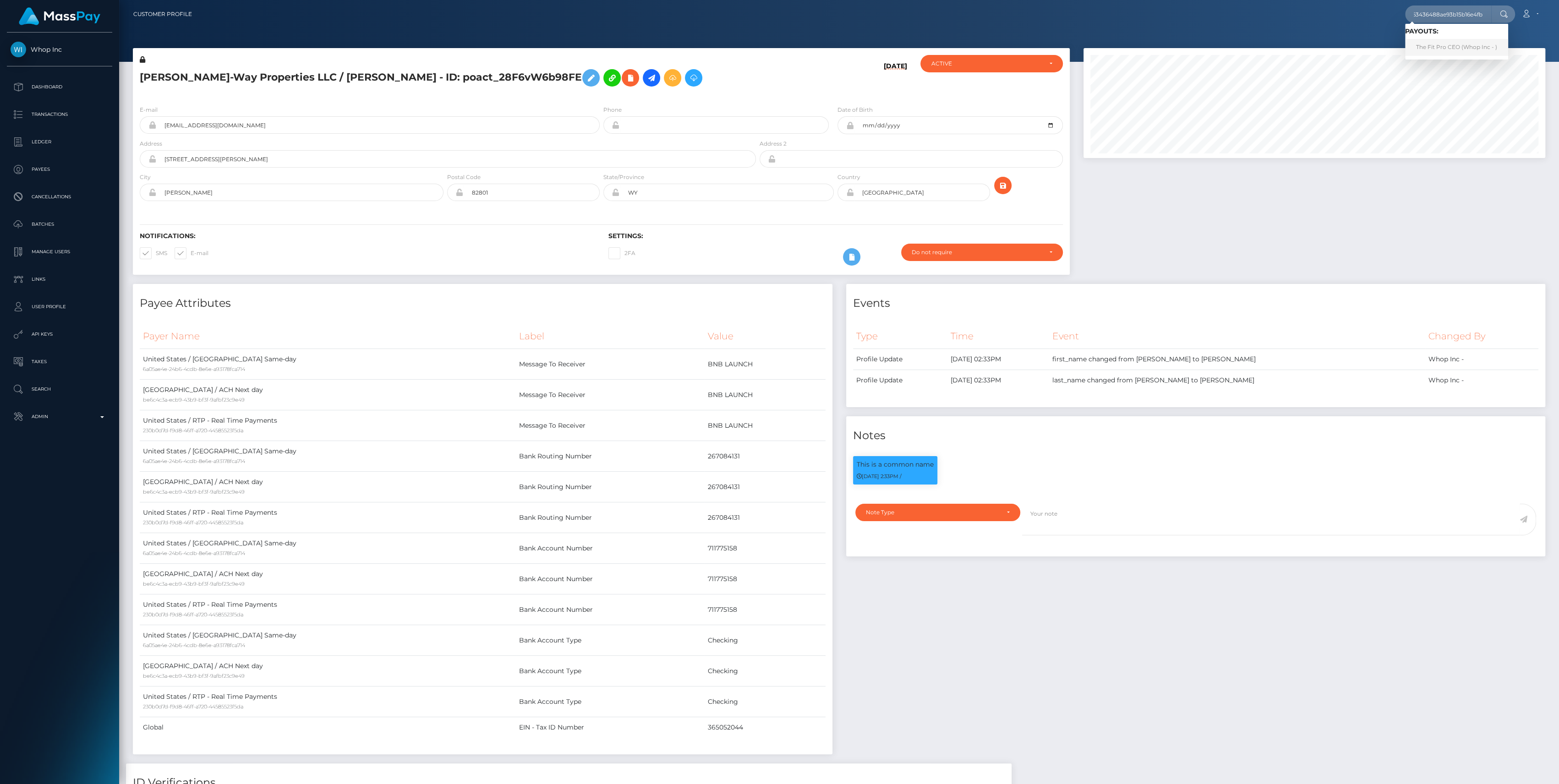
scroll to position [0, 0]
click at [1454, 44] on link "The Fit Pro CEO (Whop Inc - )" at bounding box center [1457, 47] width 103 height 17
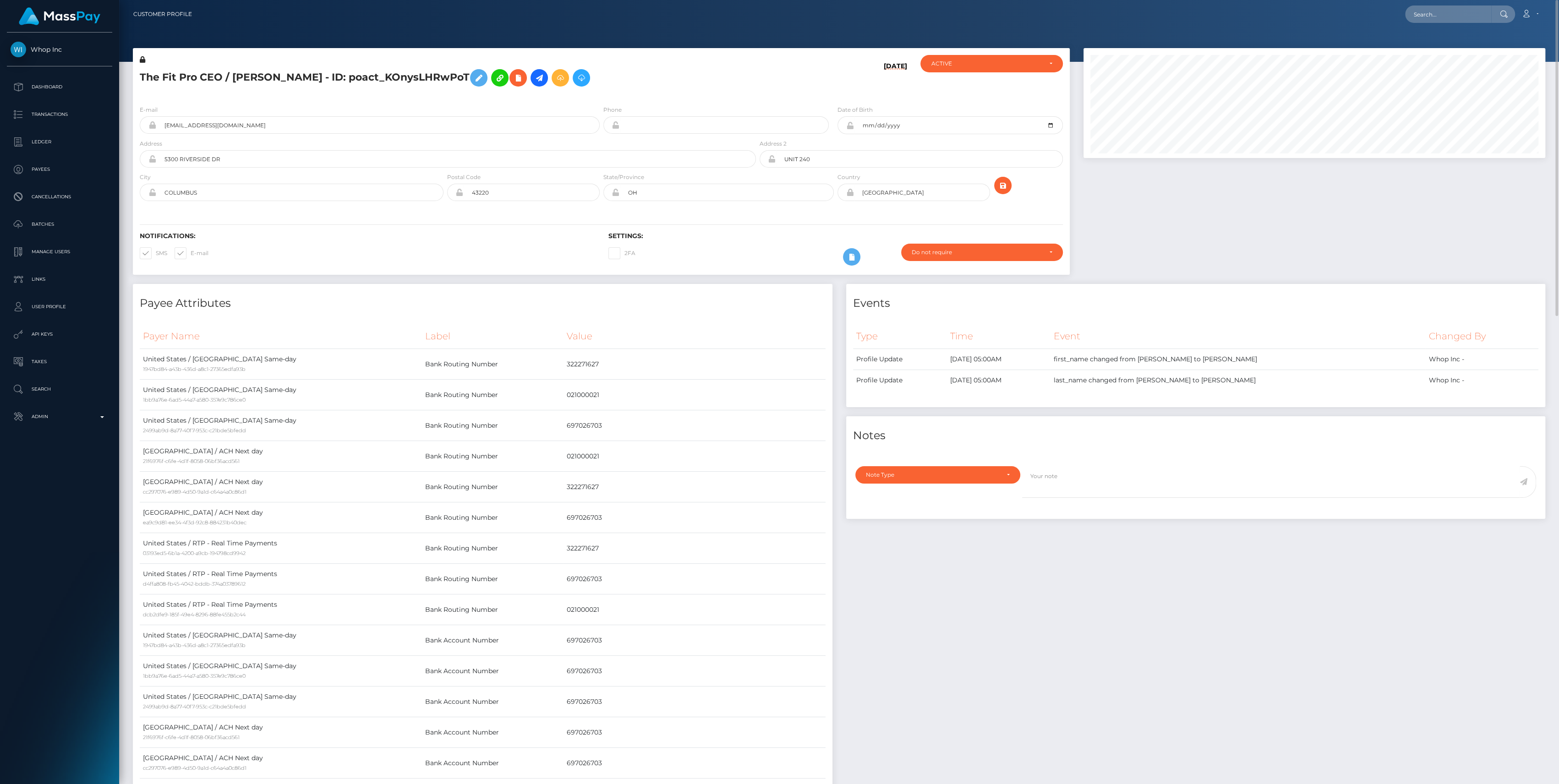
scroll to position [110, 462]
click at [80, 408] on link "Admin" at bounding box center [59, 417] width 105 height 23
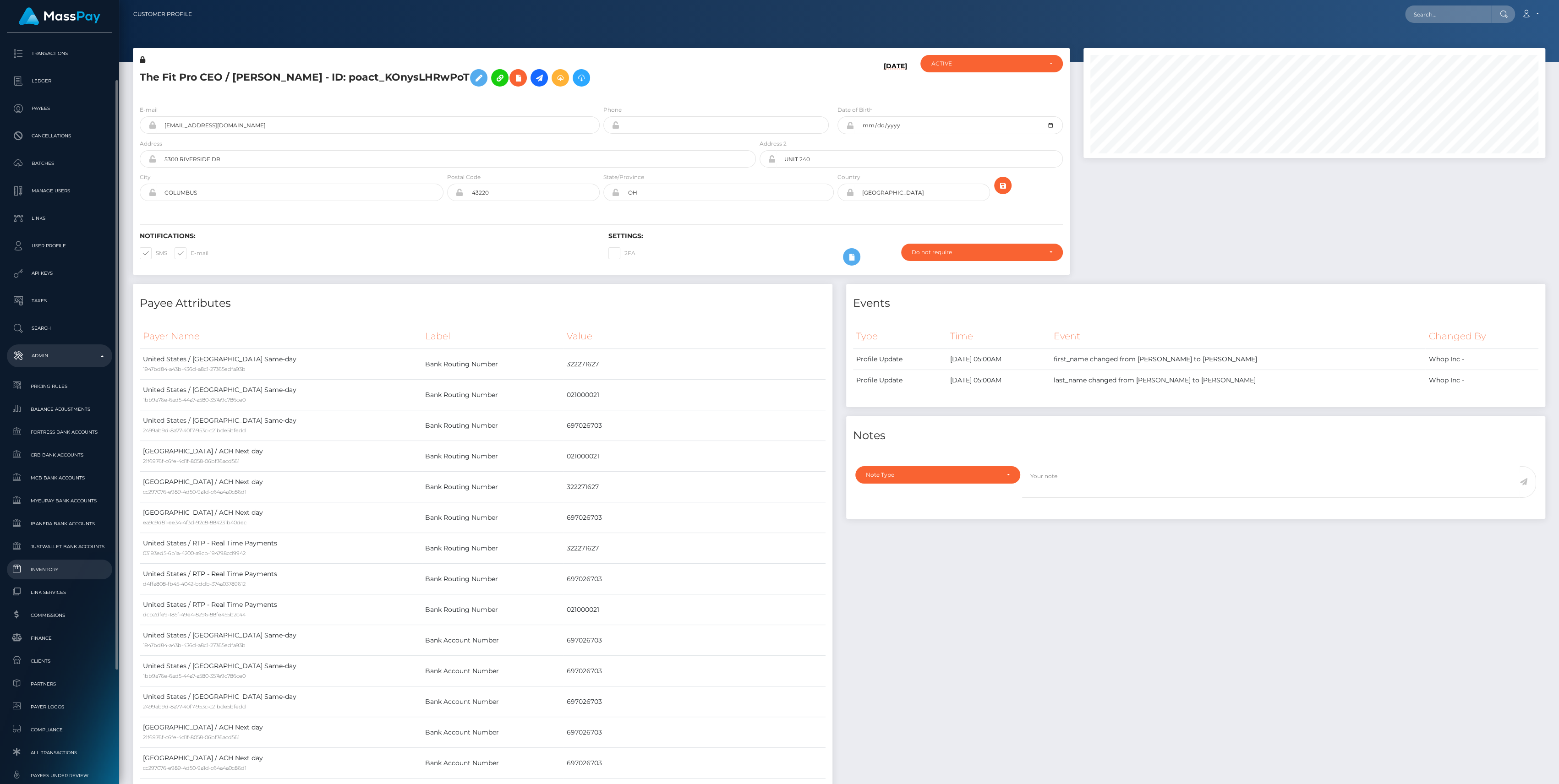
click at [55, 570] on span "Inventory" at bounding box center [59, 569] width 98 height 10
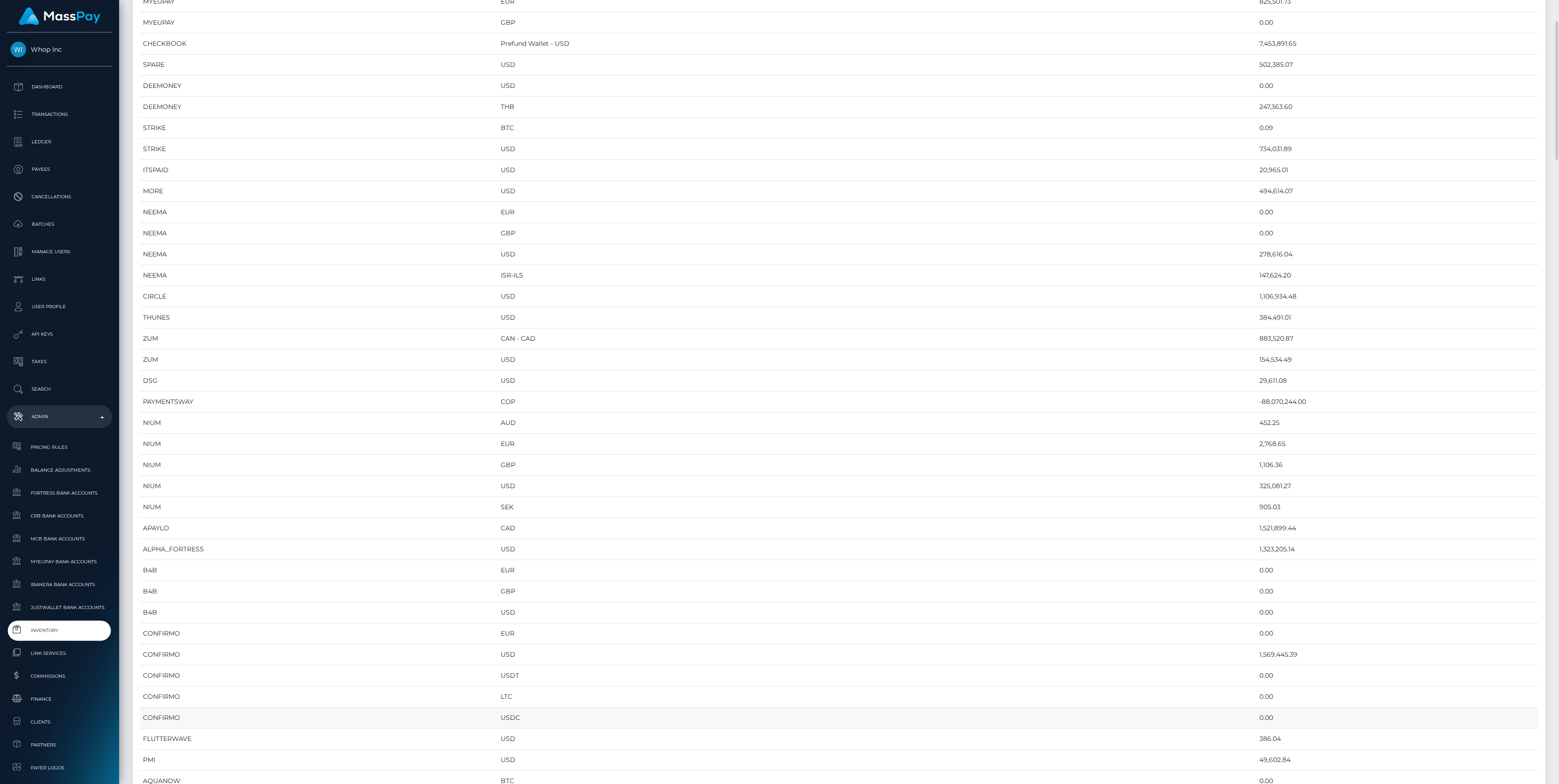
scroll to position [183, 0]
click at [1256, 468] on td "1,521,899.44" at bounding box center [1397, 467] width 282 height 21
click at [1256, 468] on td "1,521,899.44" at bounding box center [1397, 467] width 282 height 21
copy td "1,521,899.44"
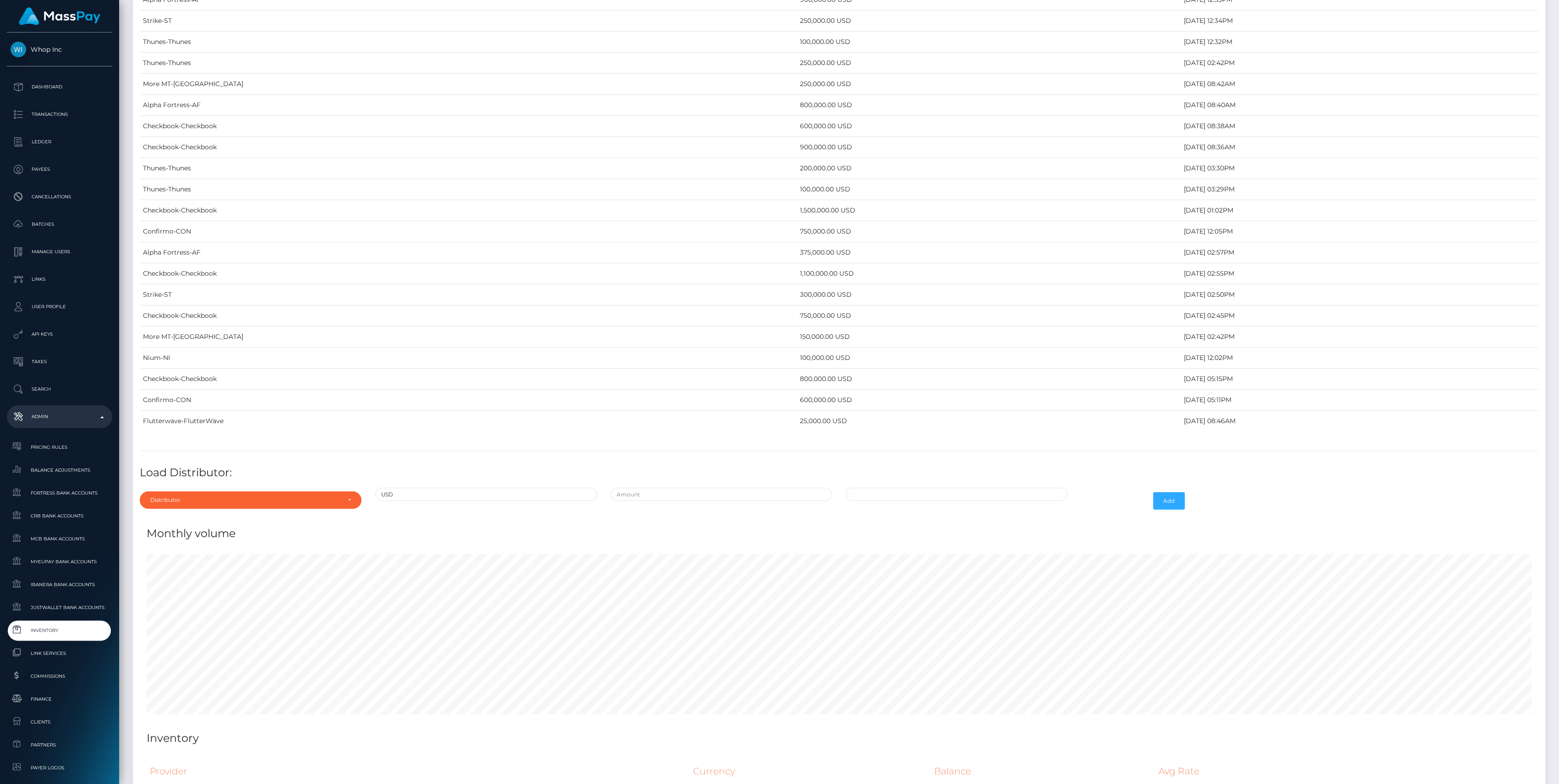
scroll to position [3653, 0]
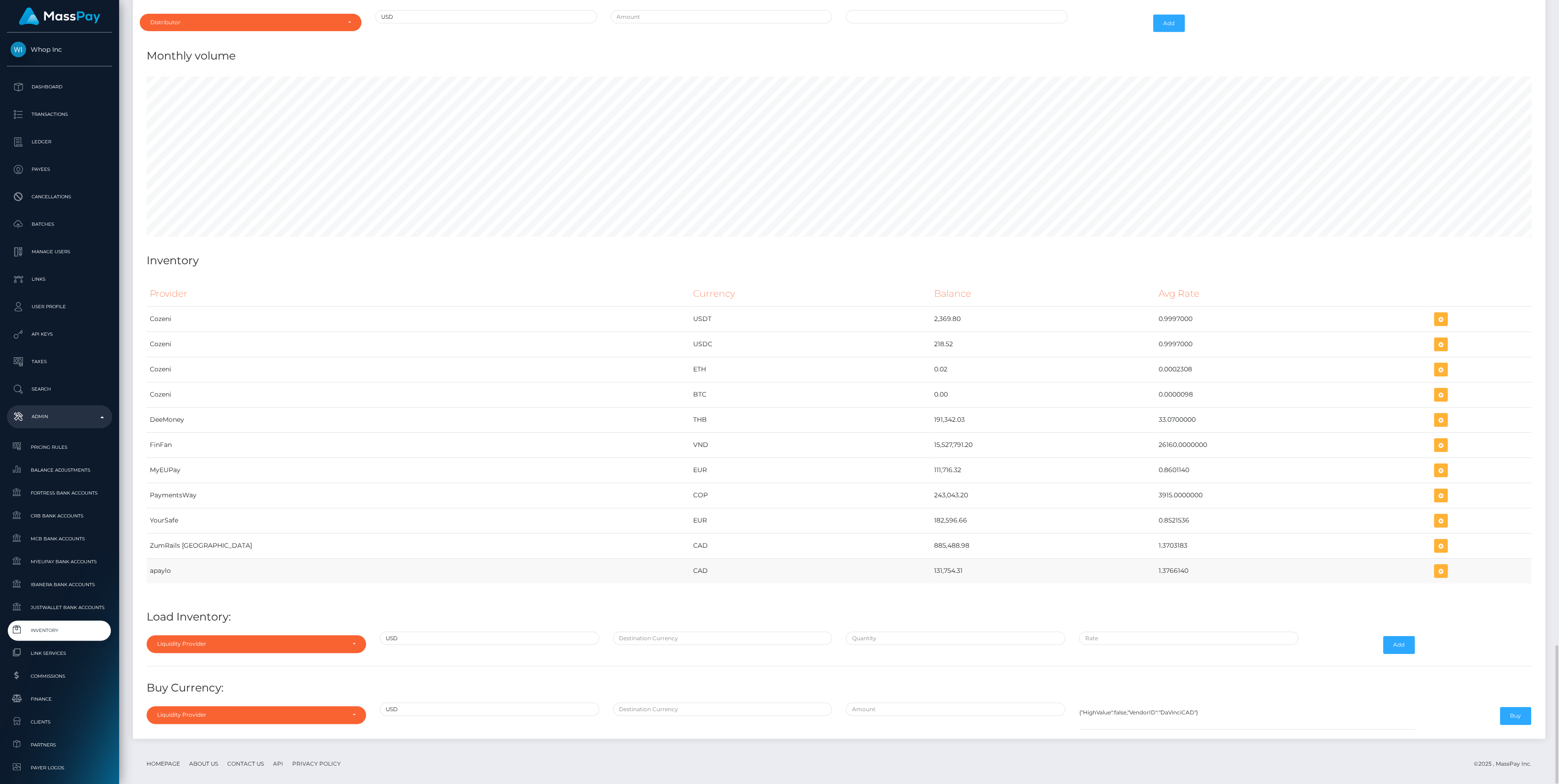
drag, startPoint x: 790, startPoint y: 566, endPoint x: 1151, endPoint y: 572, distance: 361.0
click at [1151, 572] on tr "apaylo CAD 131,754.31 1.3766140" at bounding box center [839, 571] width 1385 height 25
copy tr "131,754.31 1.3766140"
drag, startPoint x: 853, startPoint y: 604, endPoint x: 896, endPoint y: 604, distance: 43.0
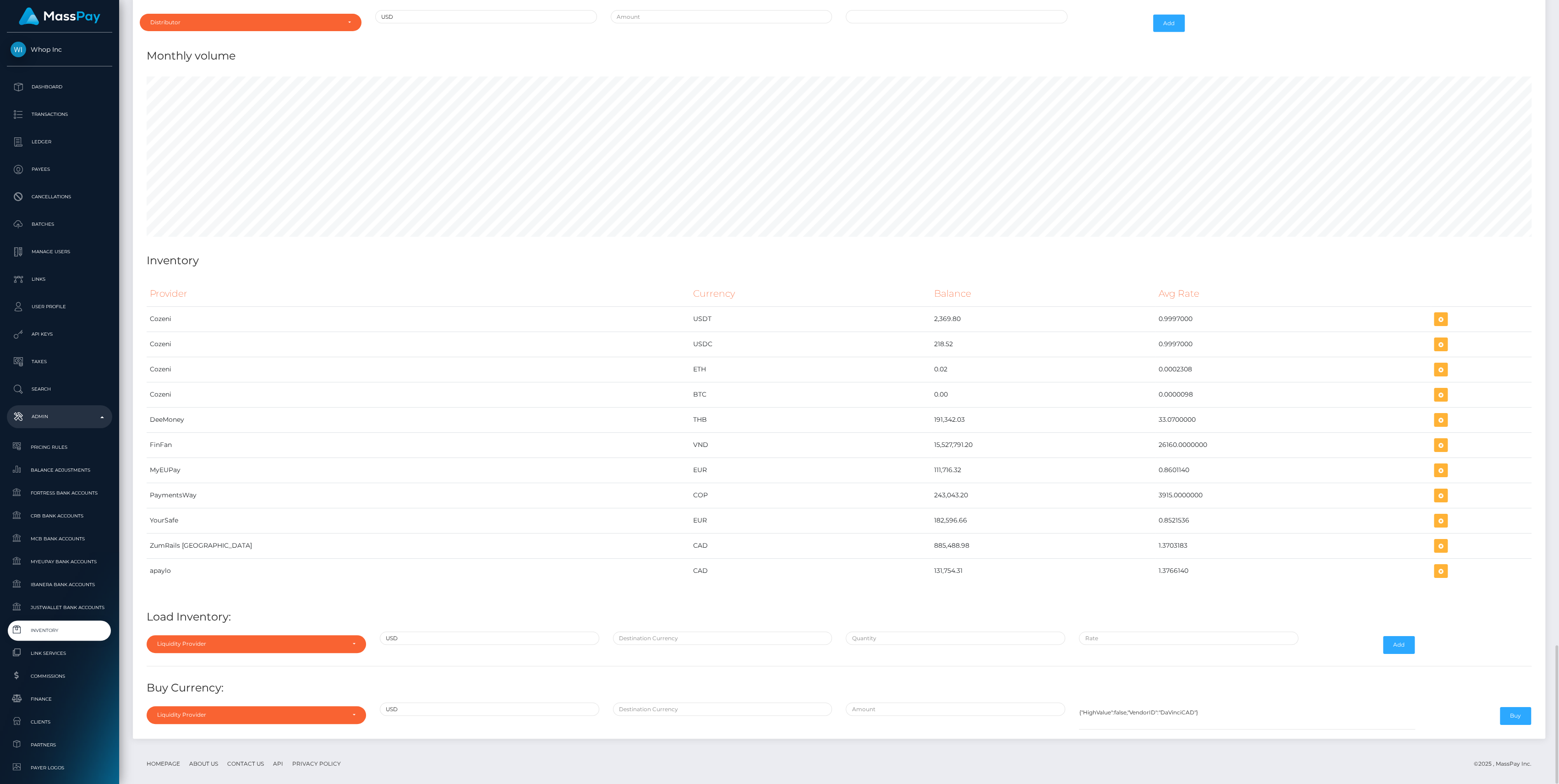
click at [853, 609] on h4 "Load Inventory:" at bounding box center [839, 617] width 1385 height 16
click at [936, 579] on div "Provider Currency Balance Avg Rate Cozeni USDT 2,369.80" at bounding box center [839, 438] width 1385 height 314
drag, startPoint x: 811, startPoint y: 568, endPoint x: 1116, endPoint y: 576, distance: 305.1
click at [1116, 576] on div "Provider Currency Balance Avg Rate Cozeni USDT 2,369.80" at bounding box center [839, 438] width 1385 height 314
copy table "Provider Currency Balance Avg Rate Cozeni USDT 2,369.80 0.9997000 Cozeni USDC 2…"
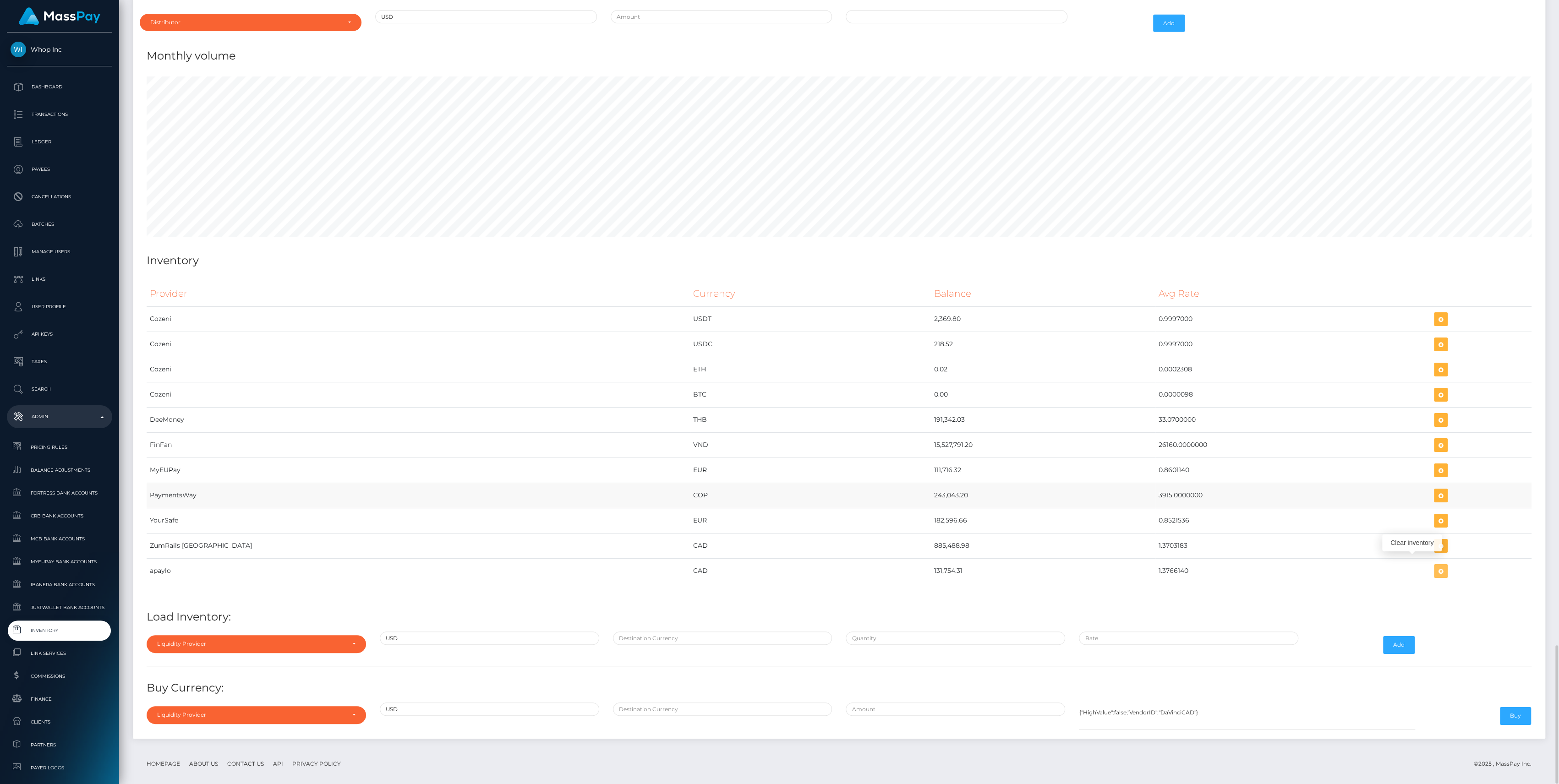
drag, startPoint x: 1420, startPoint y: 563, endPoint x: 638, endPoint y: 480, distance: 786.4
click at [1436, 566] on icon "button" at bounding box center [1441, 571] width 11 height 11
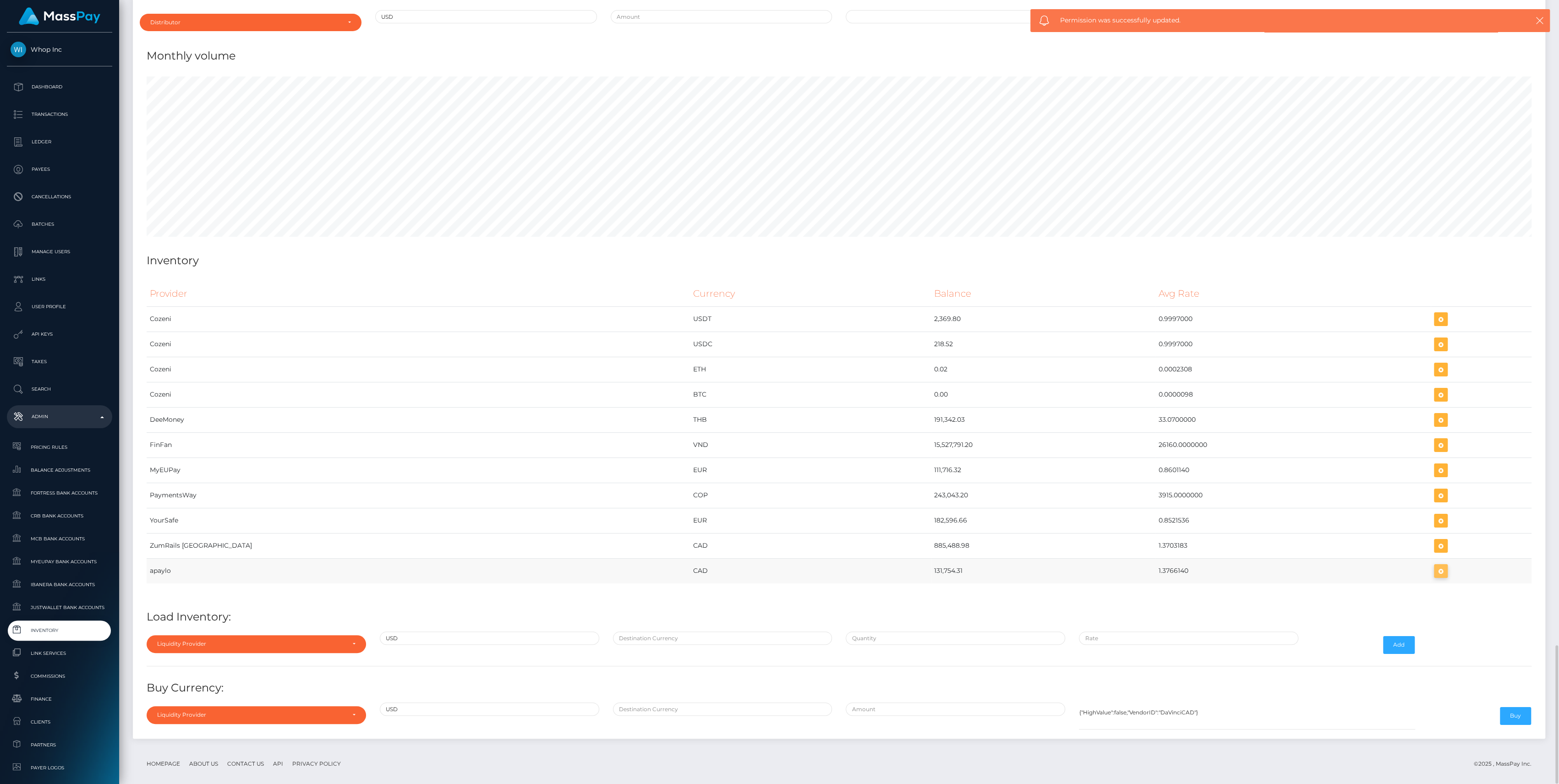
click at [1434, 564] on button "button" at bounding box center [1440, 571] width 14 height 14
click at [211, 641] on div "Liquidity Provider" at bounding box center [256, 644] width 220 height 18
click at [176, 593] on link "apaylo" at bounding box center [256, 601] width 220 height 17
select select "apaylo"
click at [659, 619] on div "Provider Currency Balance Avg Rate Cozeni USDT 2,369.80 Load Inventory:" at bounding box center [839, 504] width 1399 height 460
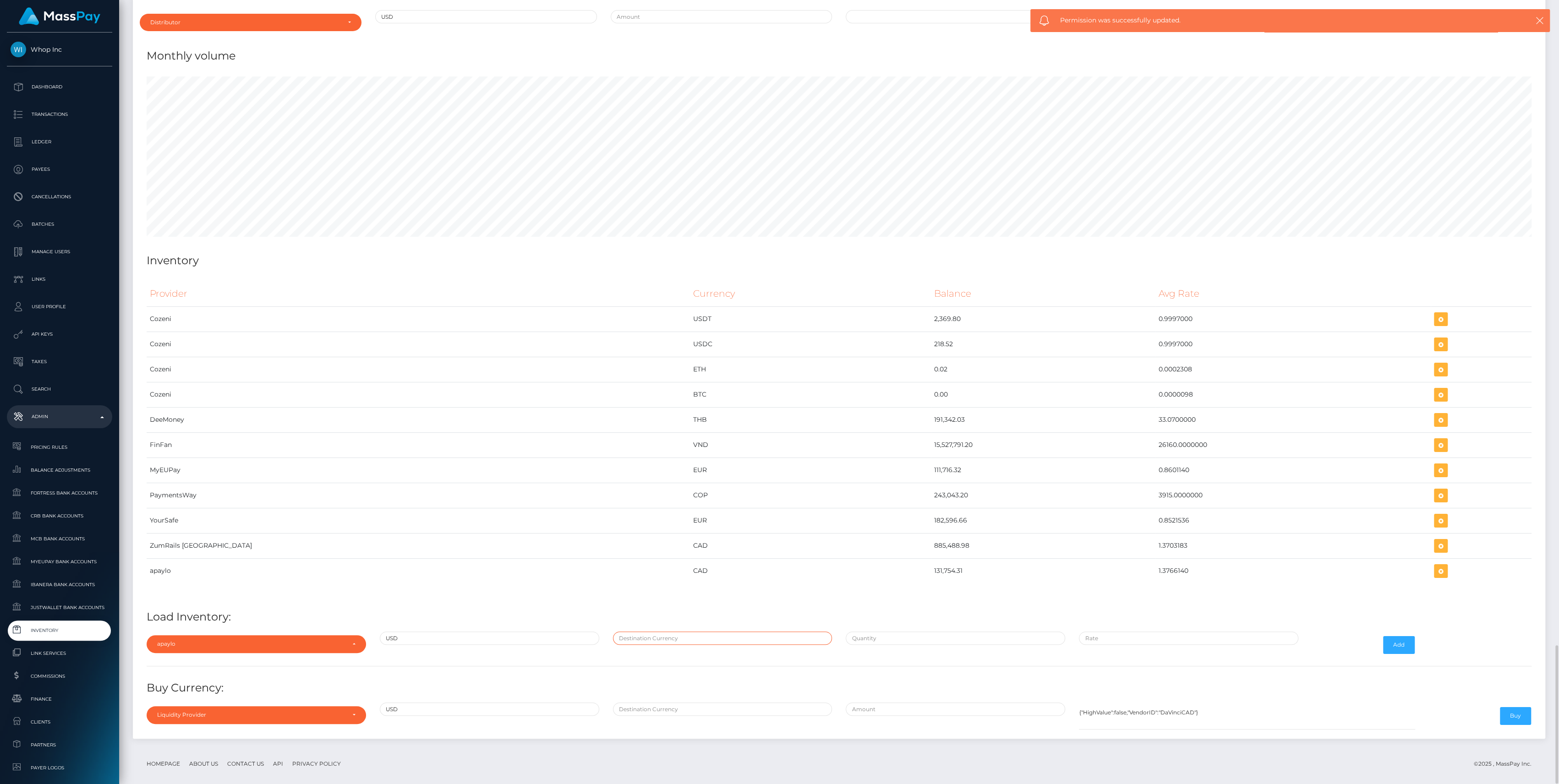
click at [663, 632] on input "text" at bounding box center [723, 638] width 220 height 13
type input "CAD"
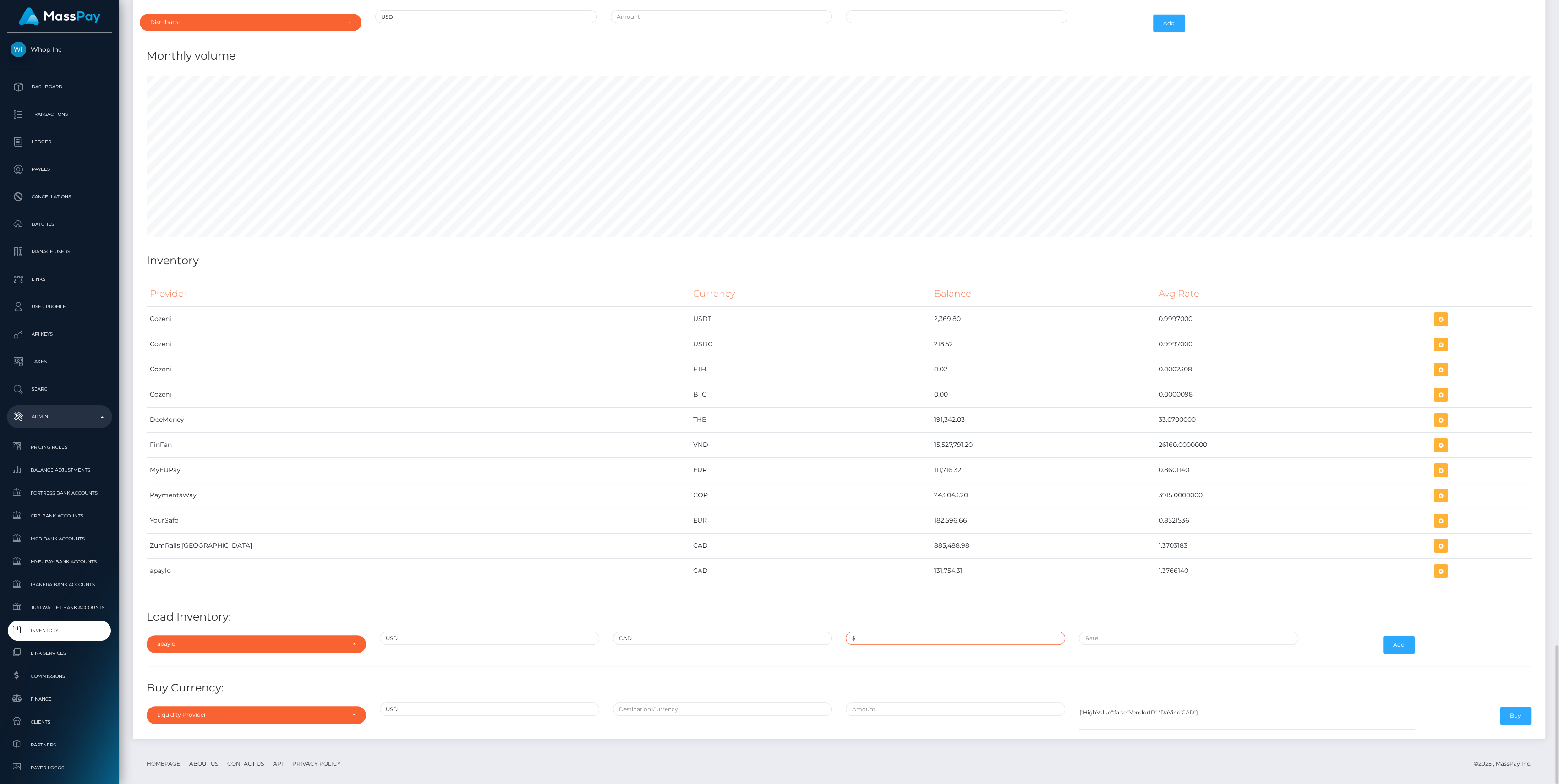
paste input "1,000,000.0000000"
type input "$1,000,000.0000000"
paste input "1.3661000"
type input "$1.3661000"
click at [1390, 636] on button "Add" at bounding box center [1399, 644] width 31 height 18
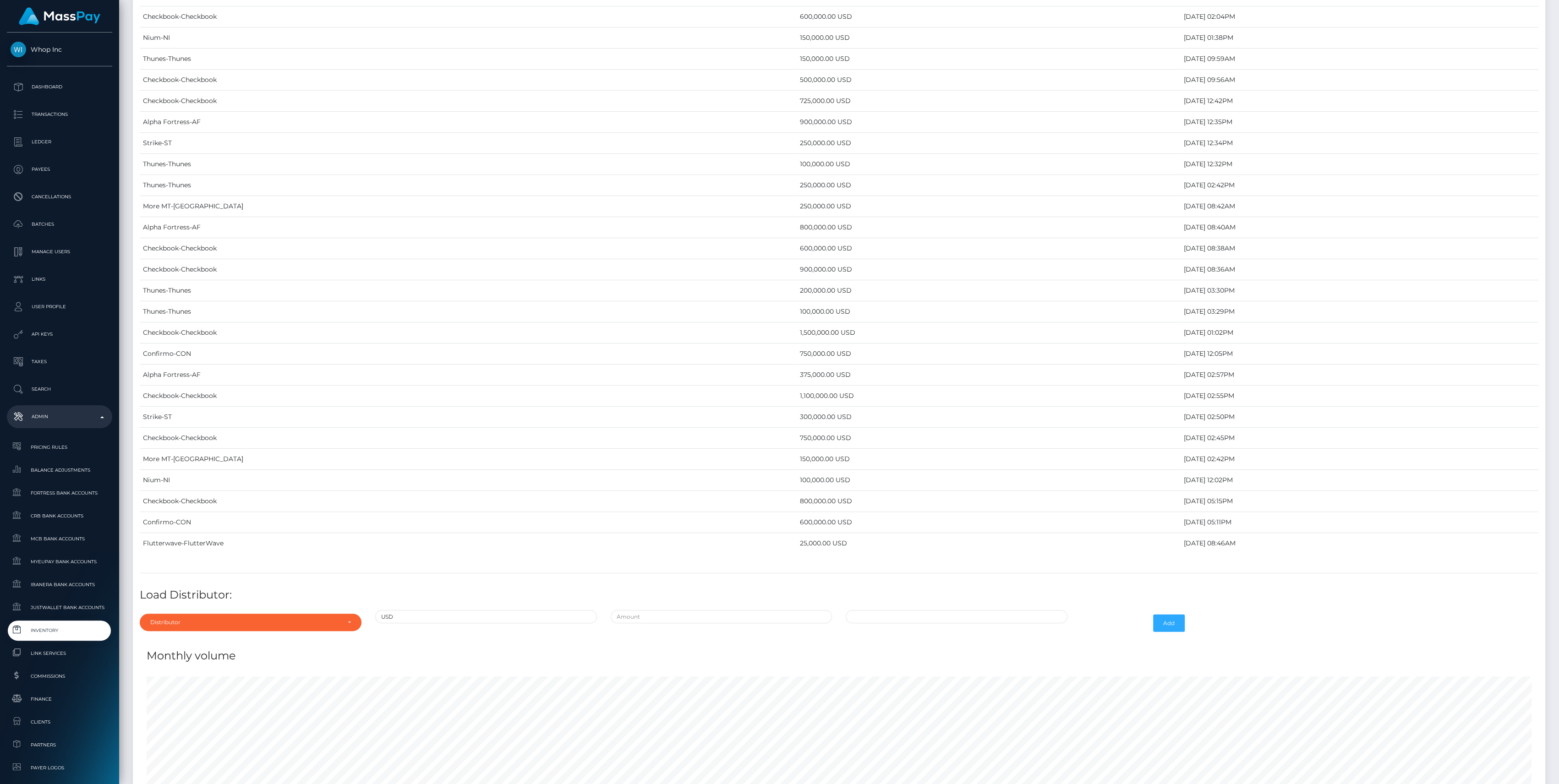
scroll to position [3653, 0]
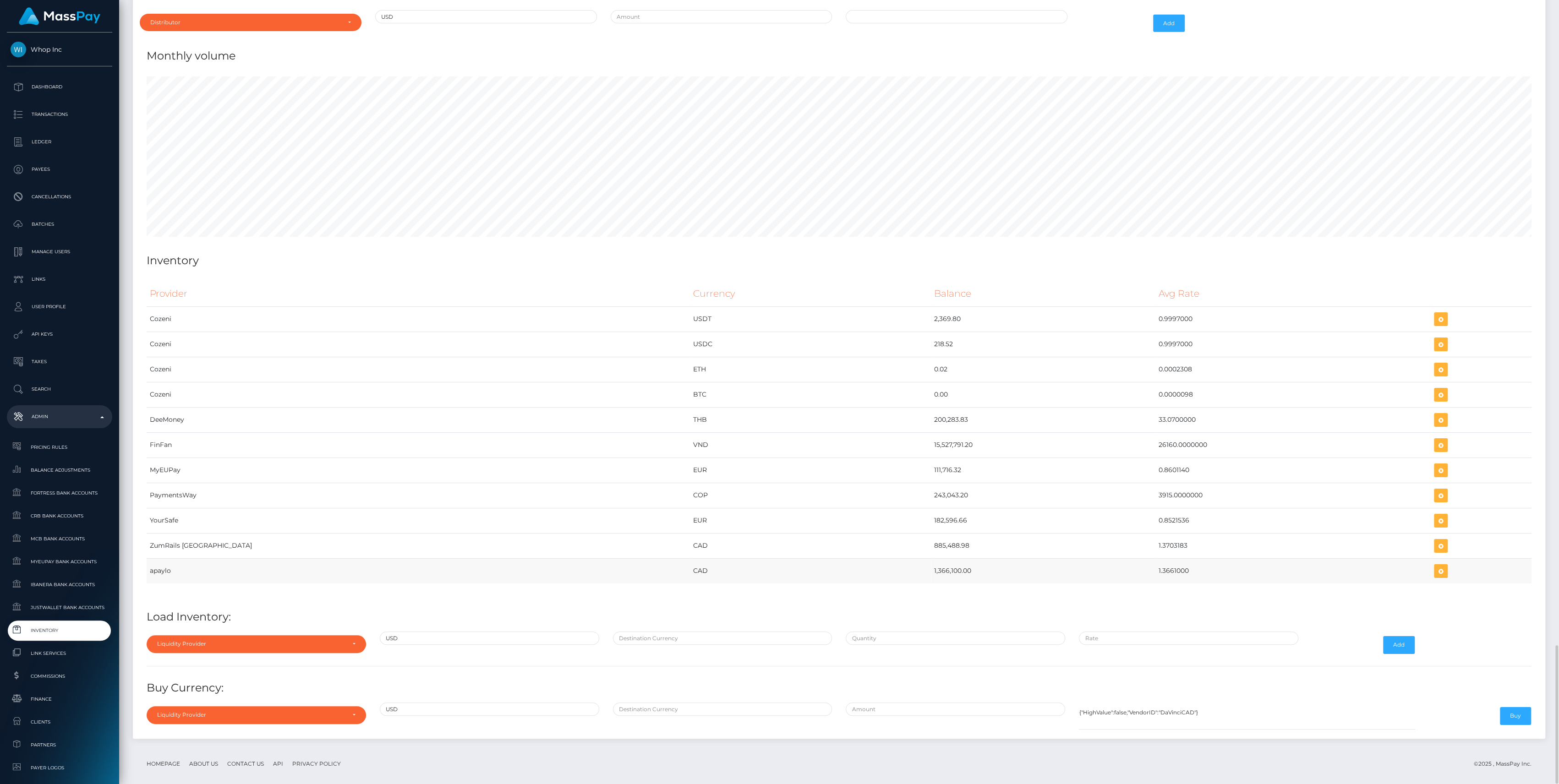
drag, startPoint x: 806, startPoint y: 564, endPoint x: 1114, endPoint y: 572, distance: 308.1
click at [1114, 572] on tr "apaylo CAD 1,366,100.00 1.3661000" at bounding box center [839, 571] width 1385 height 25
click at [270, 644] on div "Liquidity Provider Da Vinci AFEX QIWI apaylo Cozeni B4B ApprizaPay PaymentsWay …" at bounding box center [256, 645] width 233 height 27
click at [270, 641] on div "Liquidity Provider" at bounding box center [256, 644] width 220 height 18
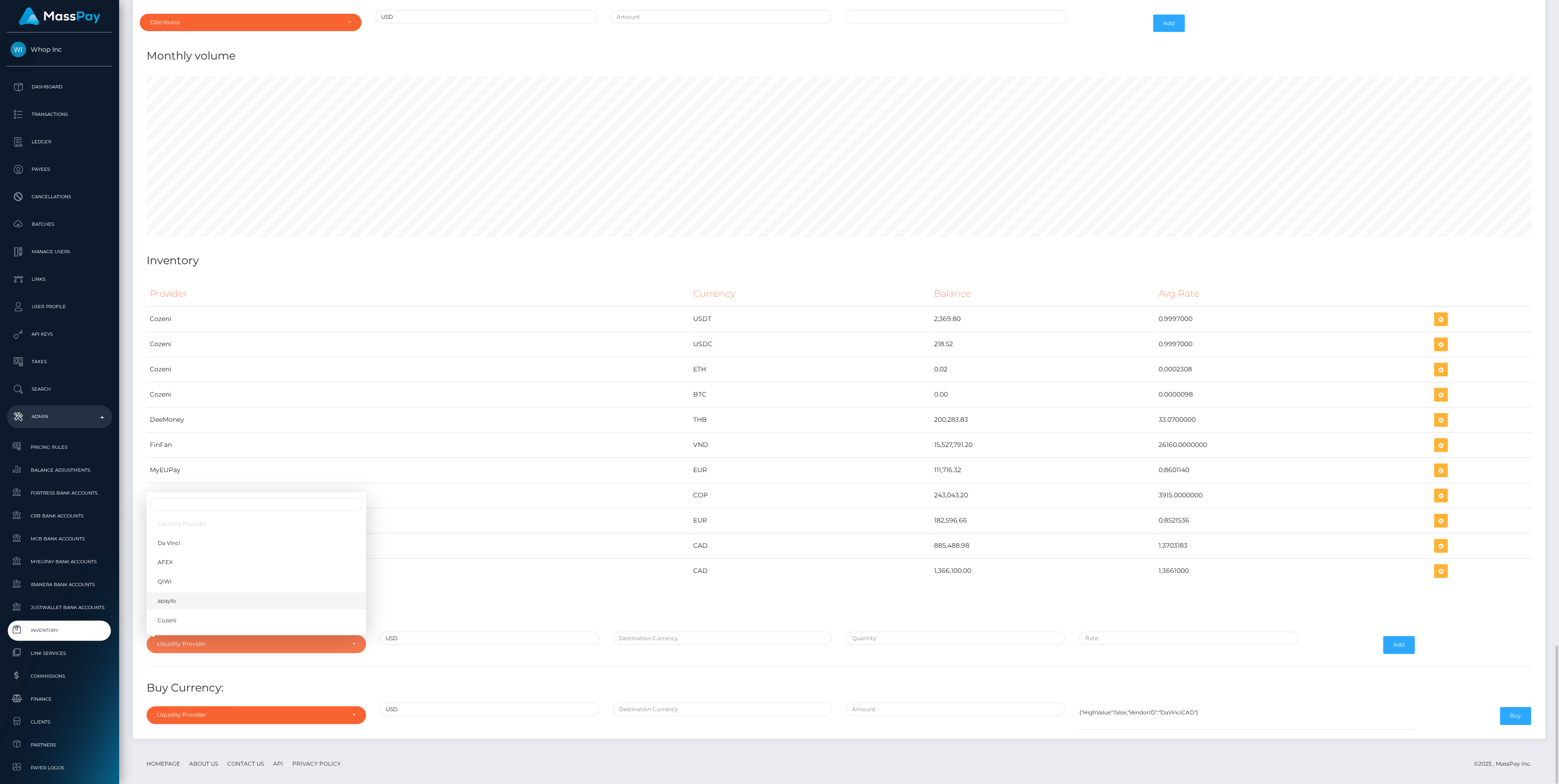
click at [201, 593] on link "apaylo" at bounding box center [256, 601] width 220 height 17
select select "apaylo"
click at [691, 621] on div "Provider Currency Balance Avg Rate Cozeni USDT 2,369.80 Load Inventory:" at bounding box center [839, 504] width 1399 height 460
click at [688, 632] on input "text" at bounding box center [723, 638] width 220 height 13
type input "CAD"
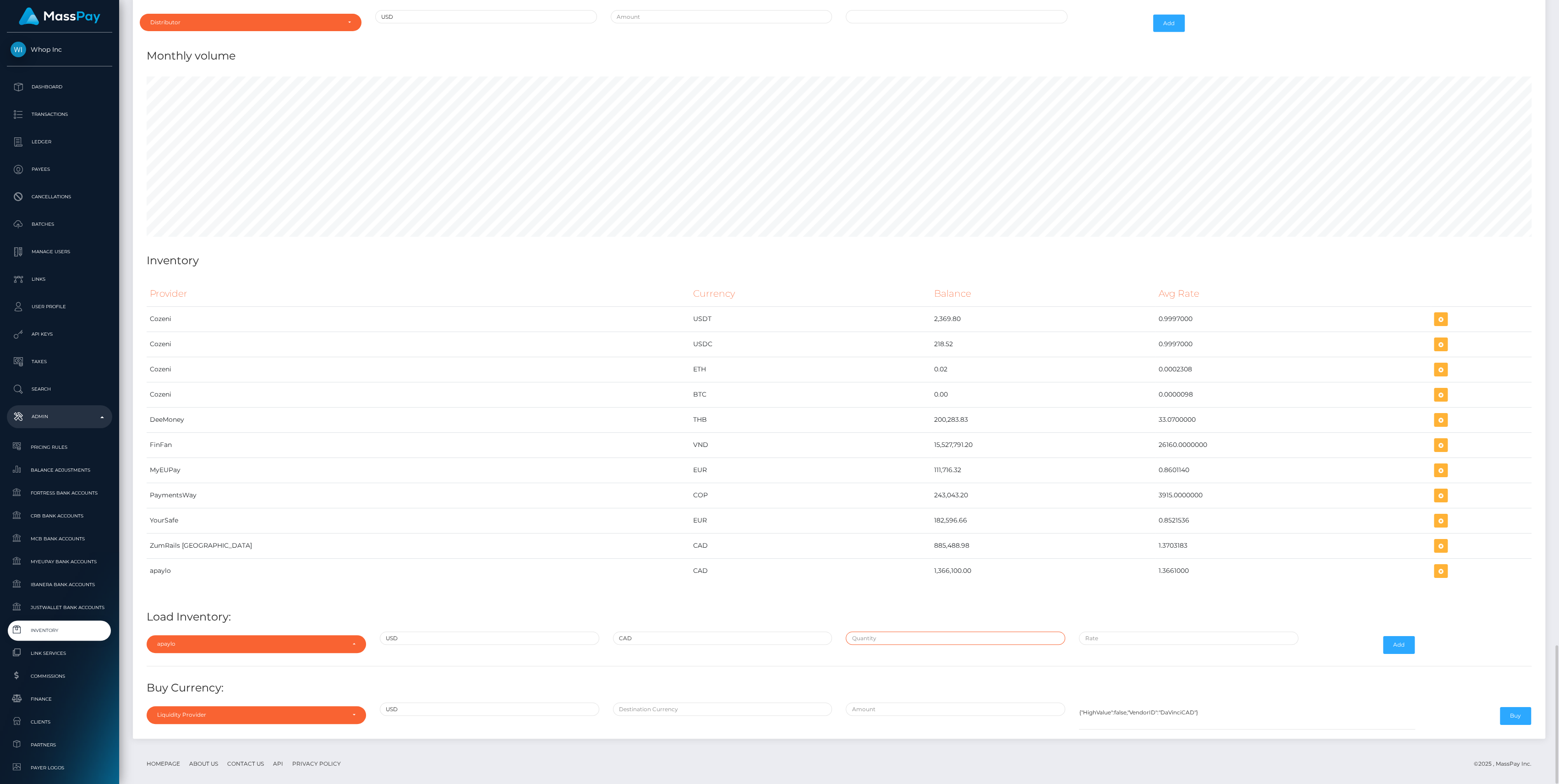
type input "$1,000,000.0000000"
type input "$1.3661000"
click at [889, 632] on input "$1,000,000.0000000" at bounding box center [955, 638] width 220 height 13
paste input "113,173.7640000"
type input "$113,173.7640000"
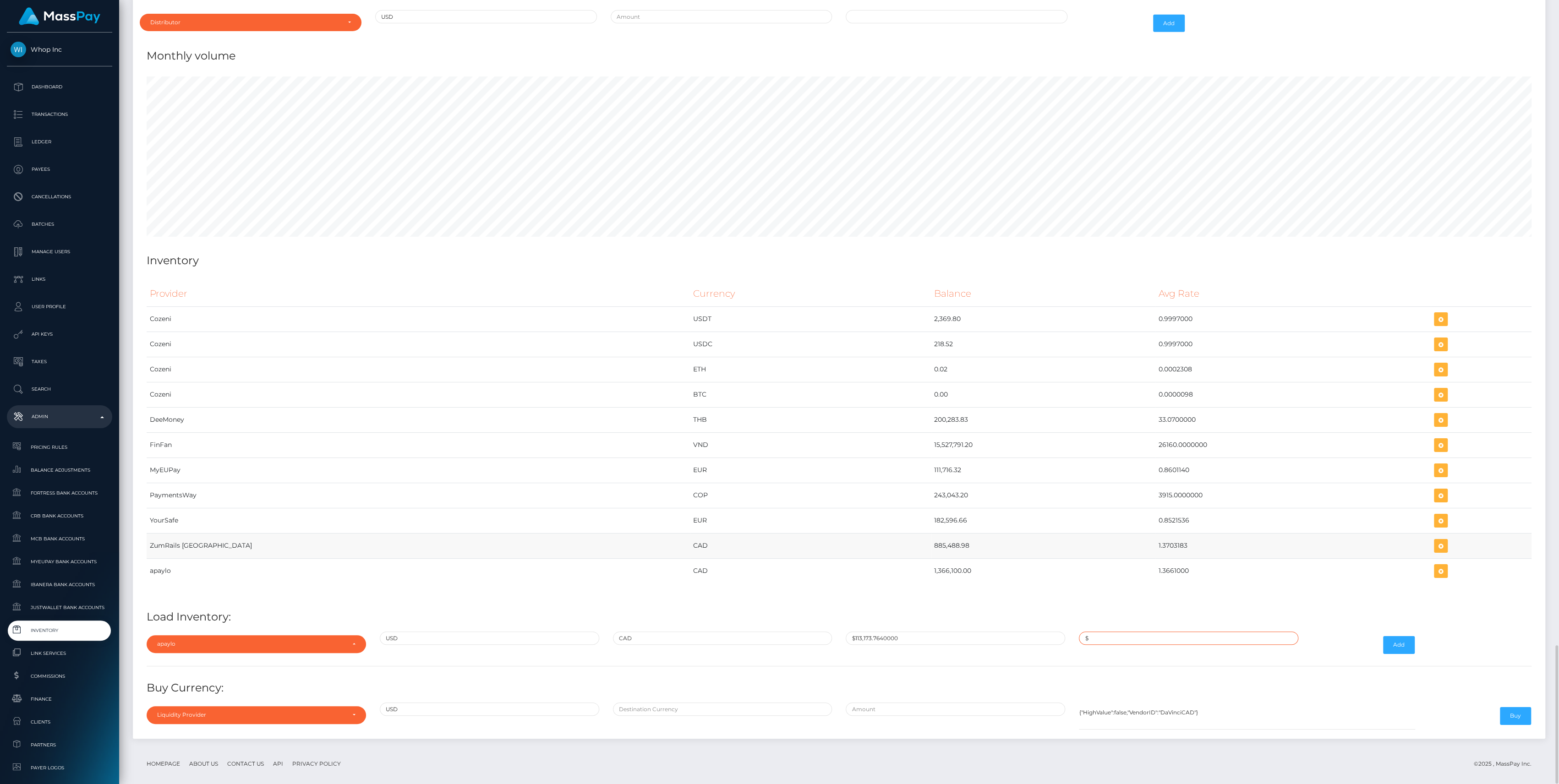
paste input "1.3766392"
type input "$1.3766392"
click at [1395, 636] on button "Add" at bounding box center [1399, 644] width 31 height 18
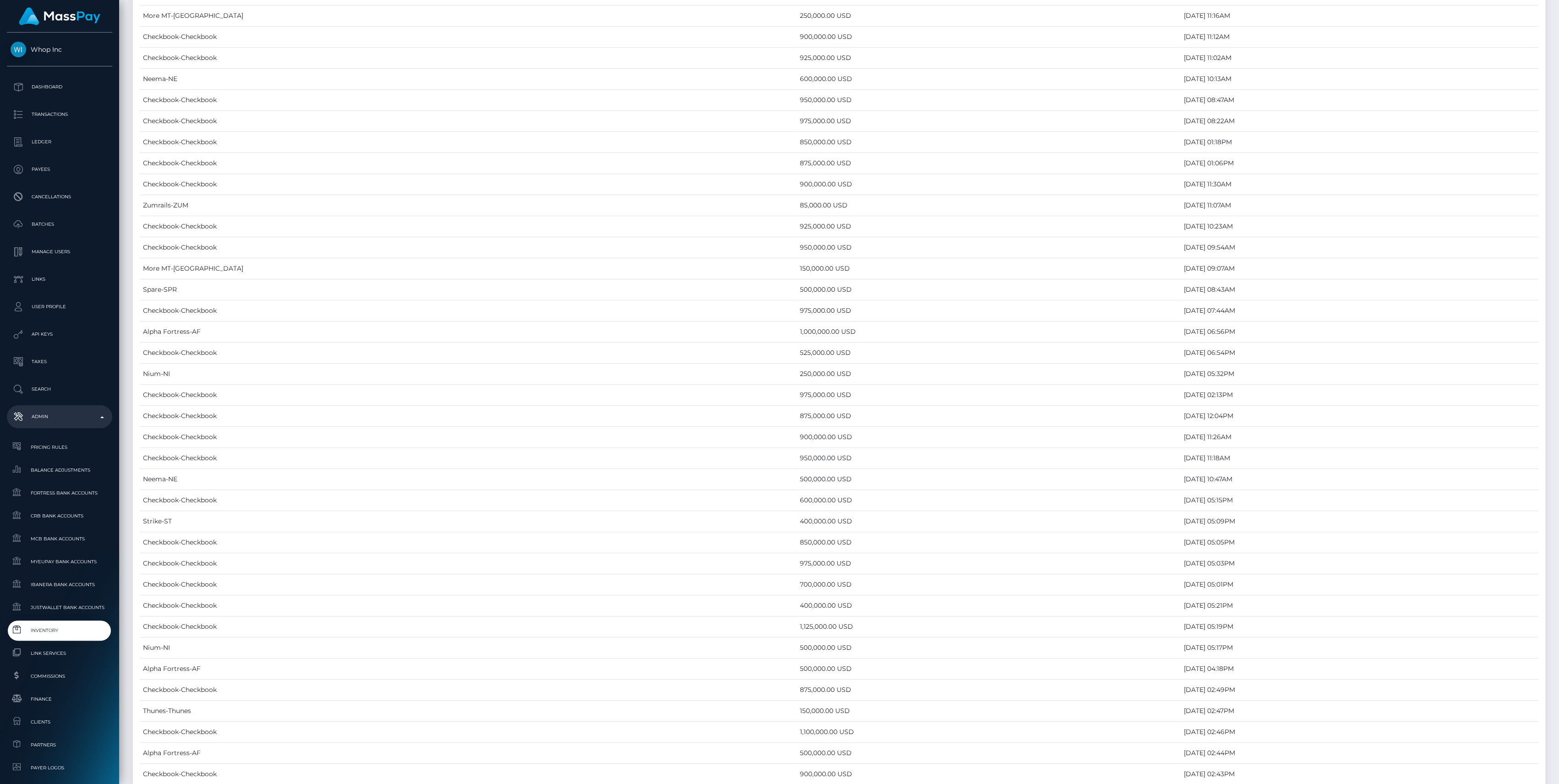
scroll to position [3653, 0]
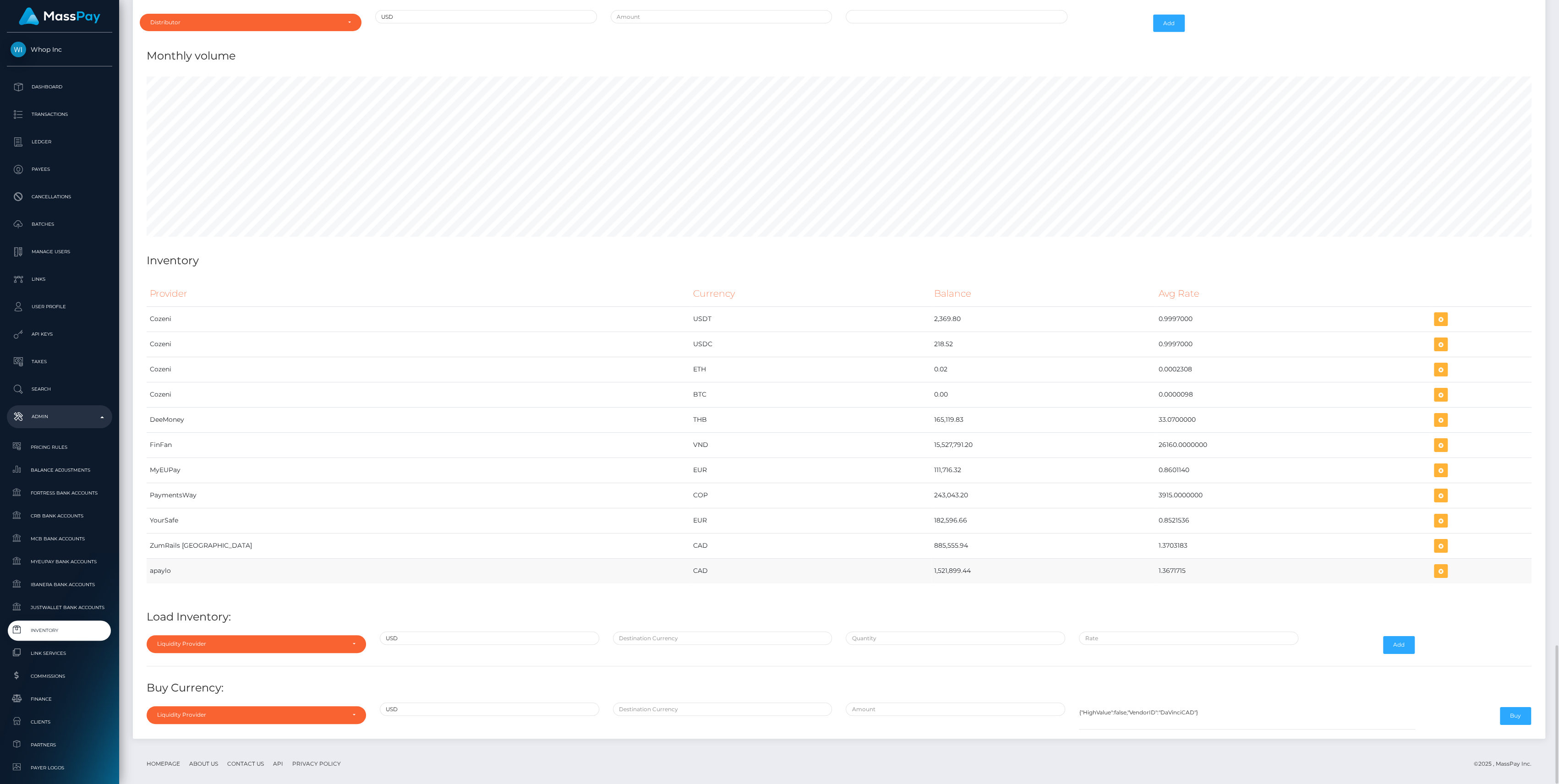
drag, startPoint x: 940, startPoint y: 559, endPoint x: 1111, endPoint y: 561, distance: 171.0
click at [1111, 561] on tr "apaylo CAD 1,521,899.44 1.3671715" at bounding box center [839, 571] width 1385 height 25
copy tr "1,521,899.44 1.3671715"
click at [281, 635] on div "Liquidity Provider" at bounding box center [256, 644] width 220 height 18
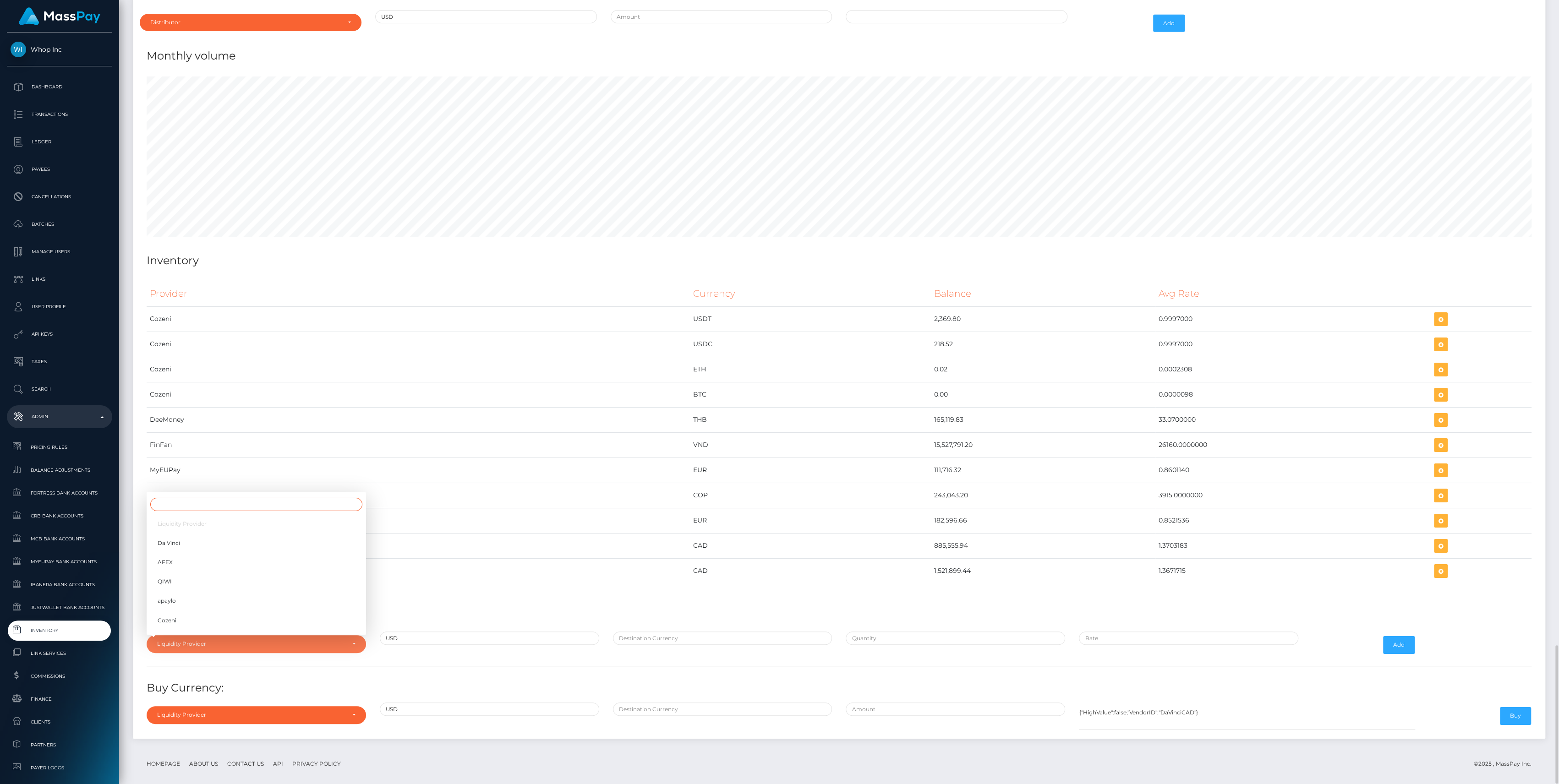
click at [264, 498] on input "Search" at bounding box center [256, 505] width 212 height 13
type input "apa"
click at [228, 595] on link "apaylo" at bounding box center [256, 603] width 220 height 17
select select "apaylo"
click at [697, 632] on input "text" at bounding box center [723, 638] width 220 height 13
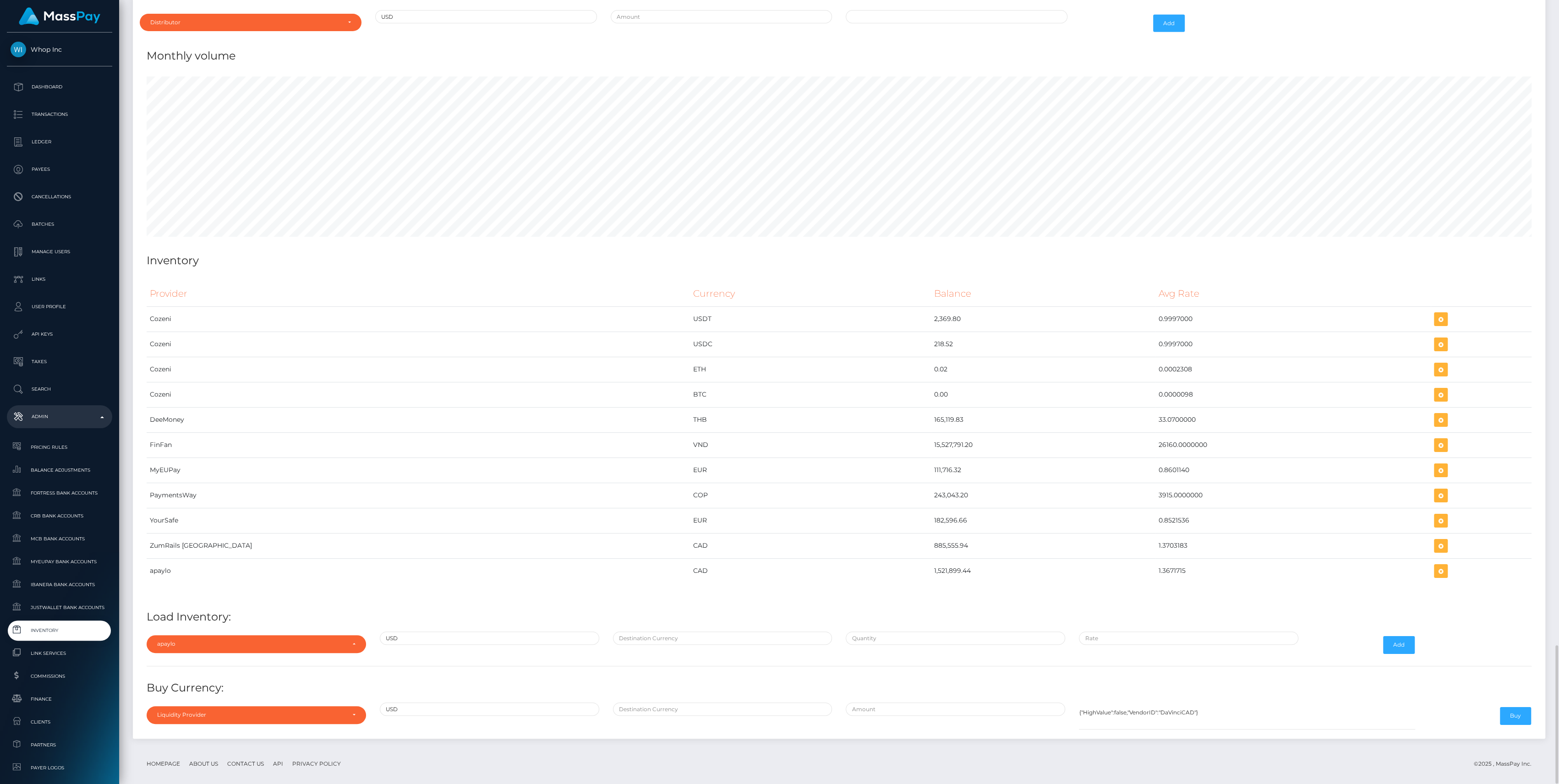
click at [1066, 591] on div "Provider Currency Balance Avg Rate Cozeni USDT 2,369.80 Load Inventory:" at bounding box center [839, 504] width 1399 height 460
click at [1436, 566] on icon "button" at bounding box center [1441, 571] width 11 height 11
click at [681, 632] on input "text" at bounding box center [723, 638] width 220 height 13
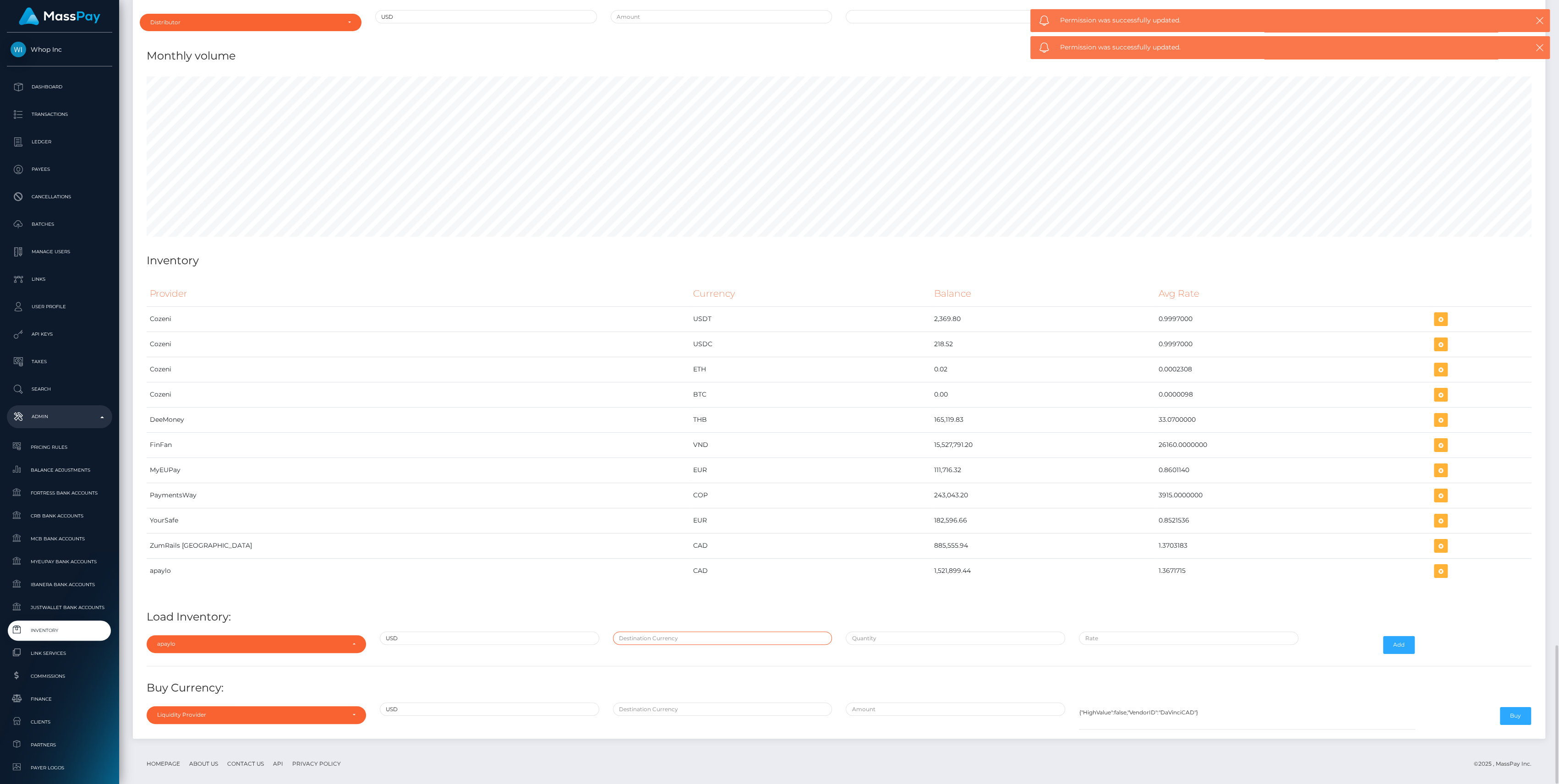
type input "CAD"
type input "$675,879.9500000"
type input "$1.3703183"
click at [925, 632] on input "$675,879.9500000" at bounding box center [955, 638] width 220 height 13
click at [925, 632] on input "$" at bounding box center [955, 638] width 220 height 13
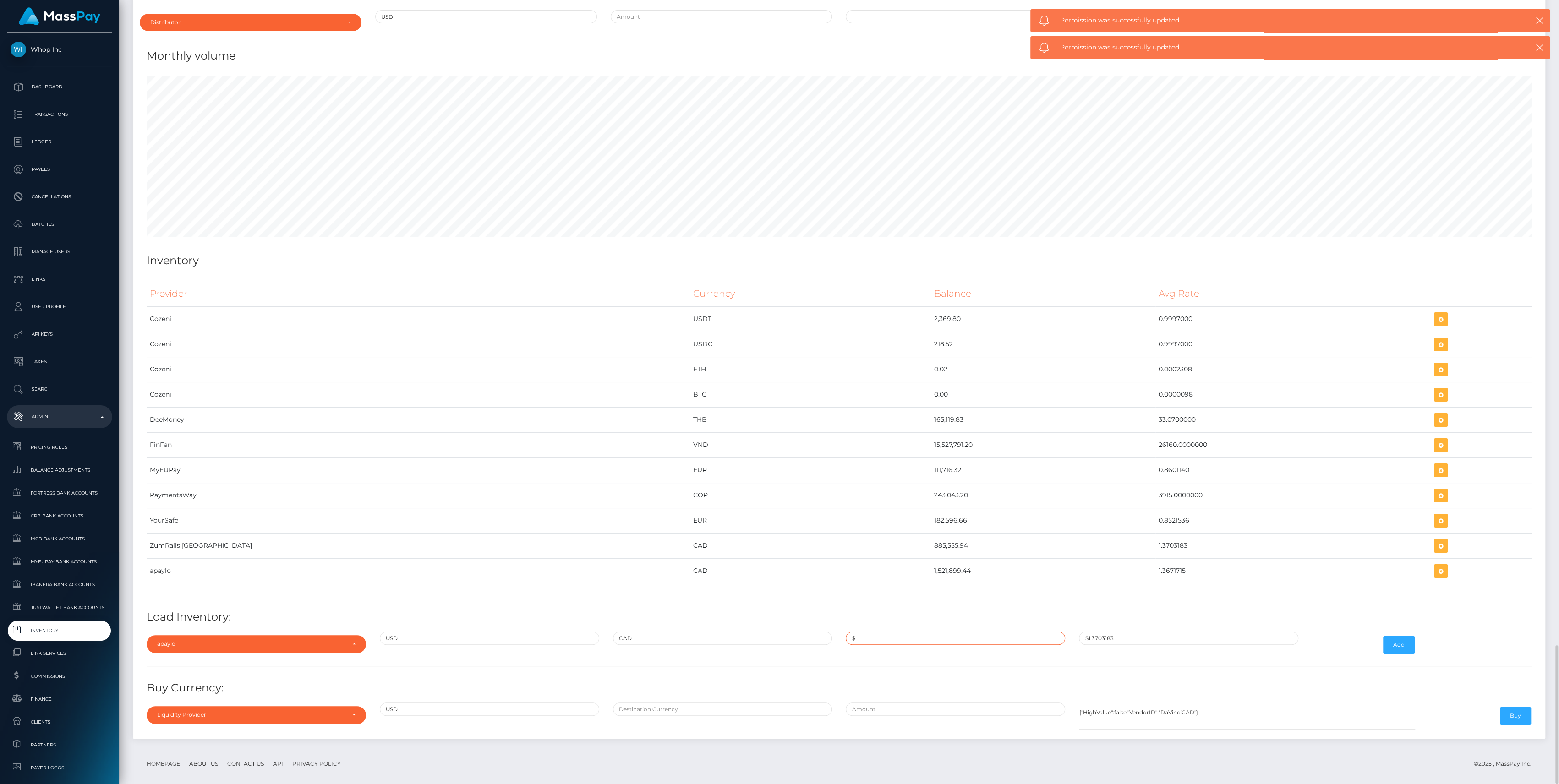
paste input "1,113,173.7600000"
type input "$1,113,173.7600000"
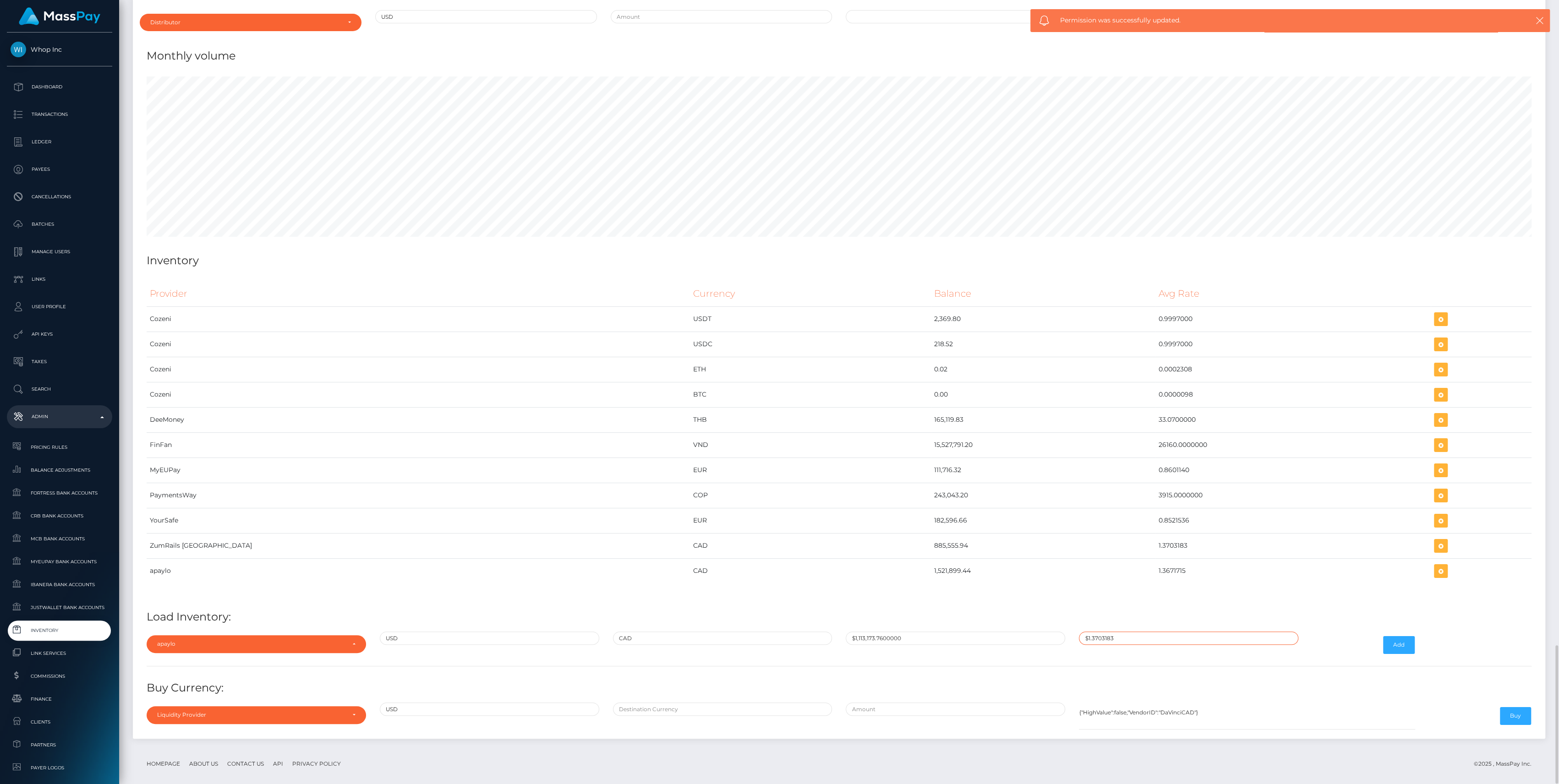
click at [1103, 633] on input "$1.3703183" at bounding box center [1189, 638] width 220 height 13
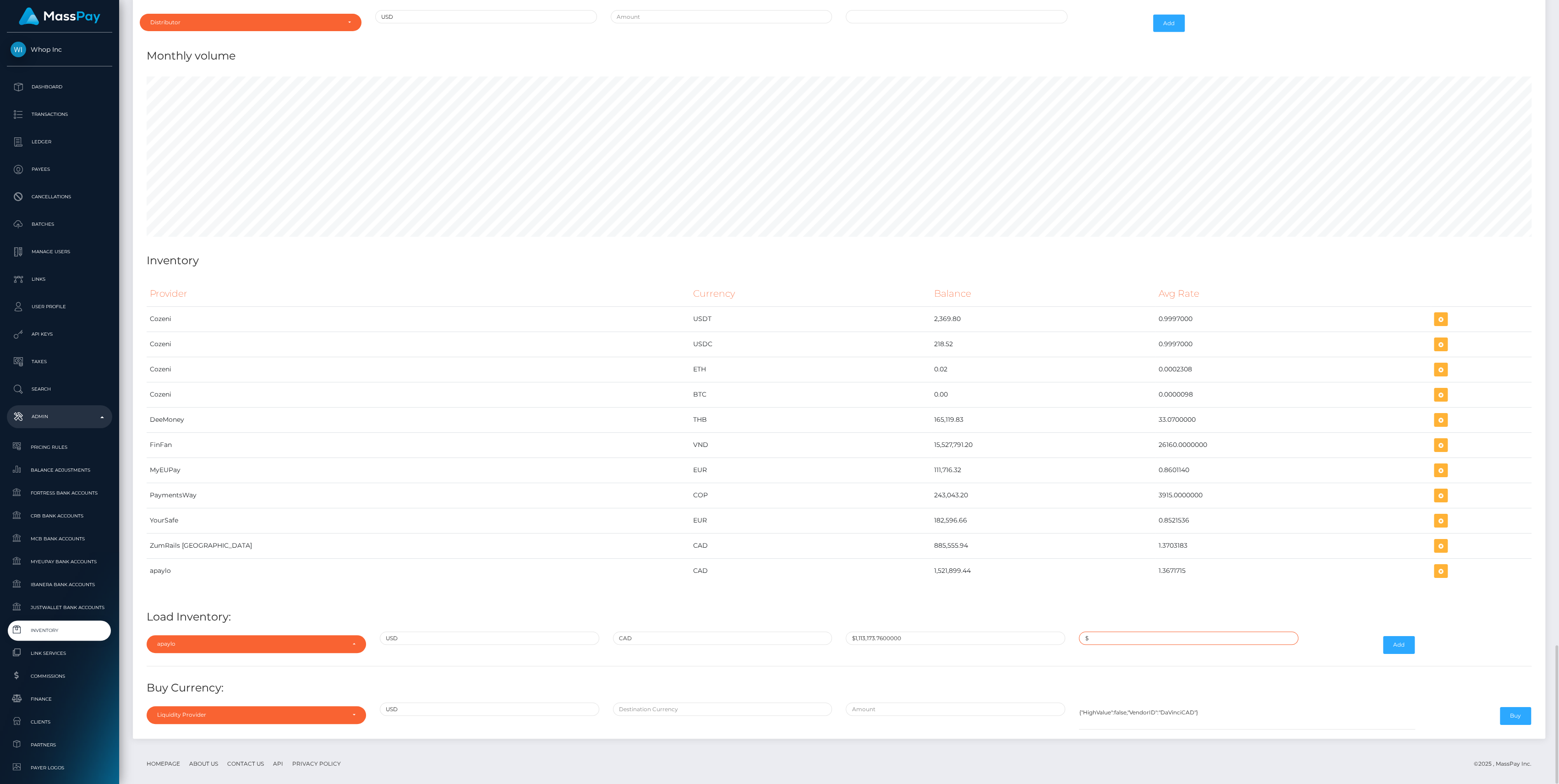
paste input "1.3671715"
type input "$1.3671715"
click at [1405, 640] on button "Add" at bounding box center [1399, 644] width 31 height 18
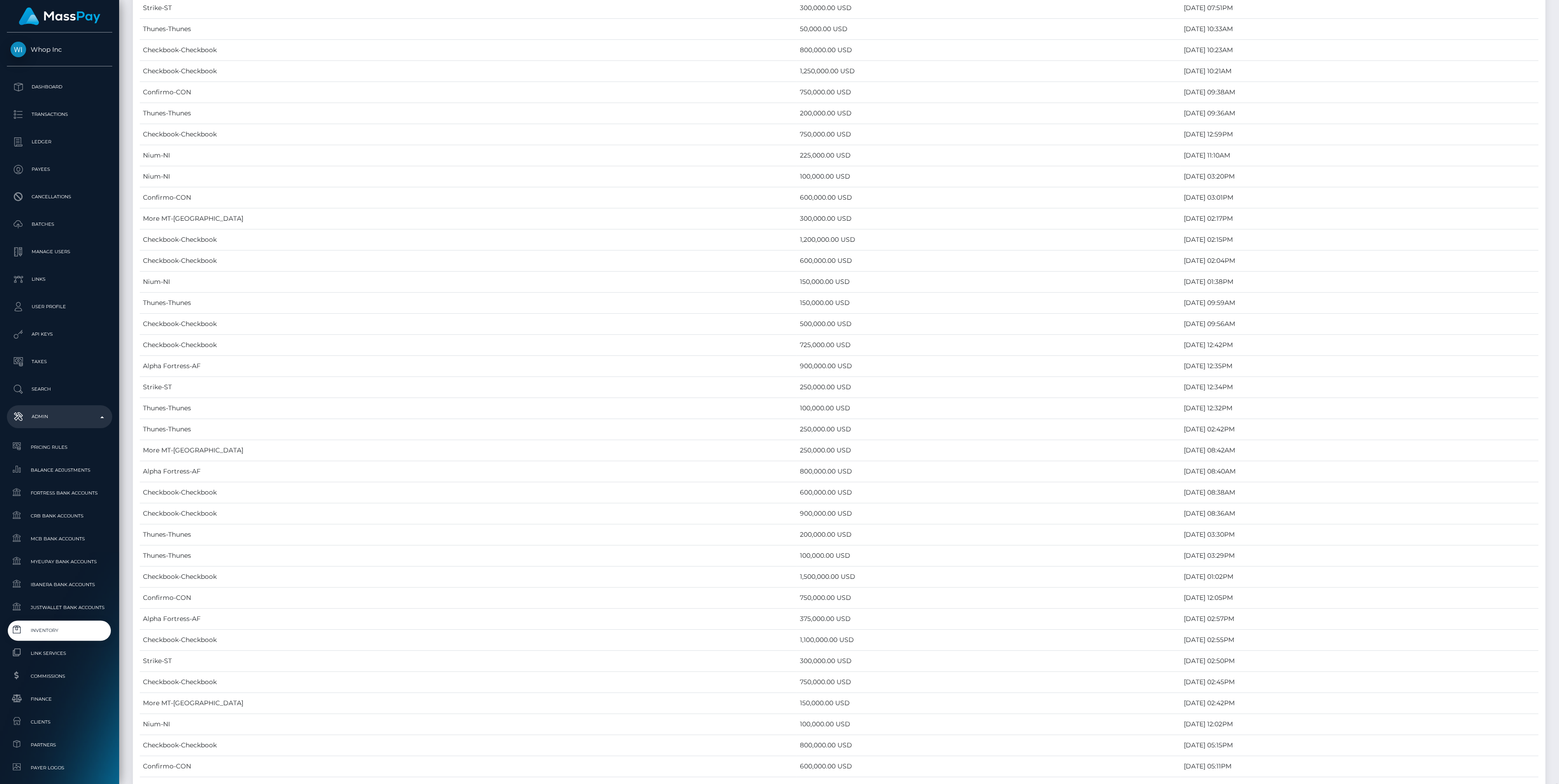
scroll to position [3653, 0]
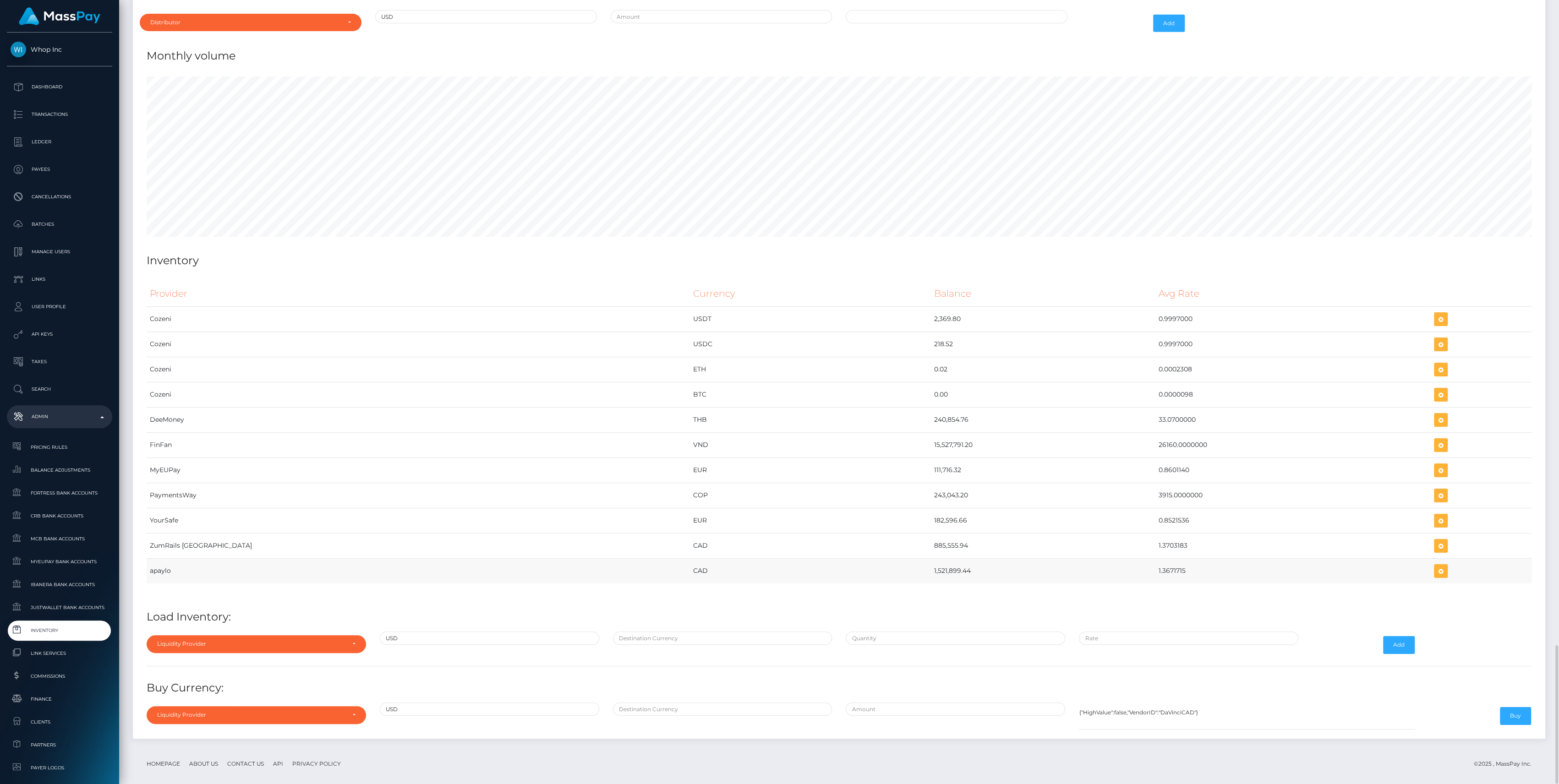
drag, startPoint x: 806, startPoint y: 560, endPoint x: 1133, endPoint y: 563, distance: 327.0
click at [1133, 563] on tr "apaylo CAD 1,521,899.44 1.3671715" at bounding box center [839, 571] width 1385 height 25
copy tr "1,521,899.44 1.3671715"
